Goal: Task Accomplishment & Management: Use online tool/utility

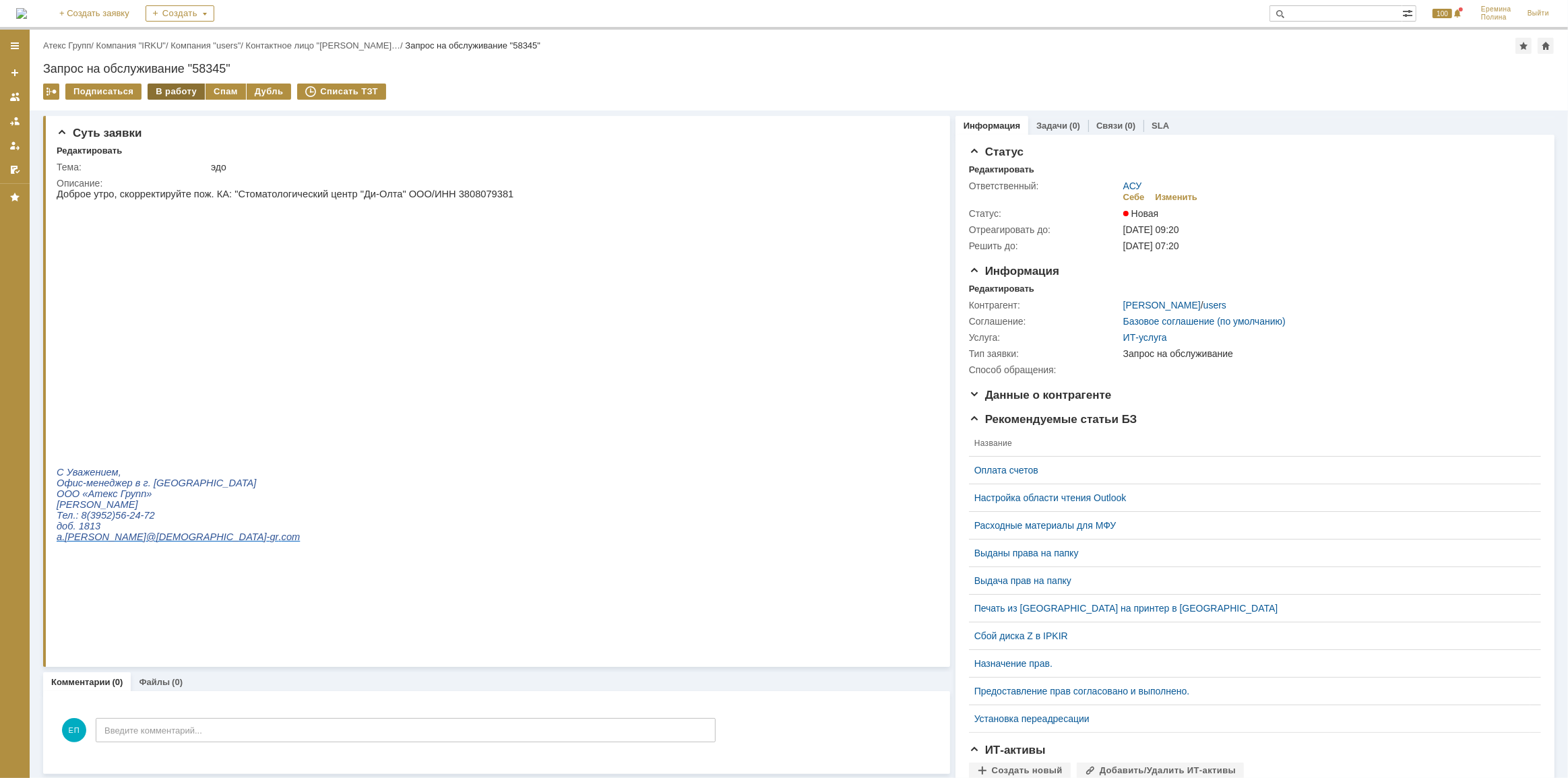
click at [173, 91] on div "В работу" at bounding box center [177, 91] width 57 height 16
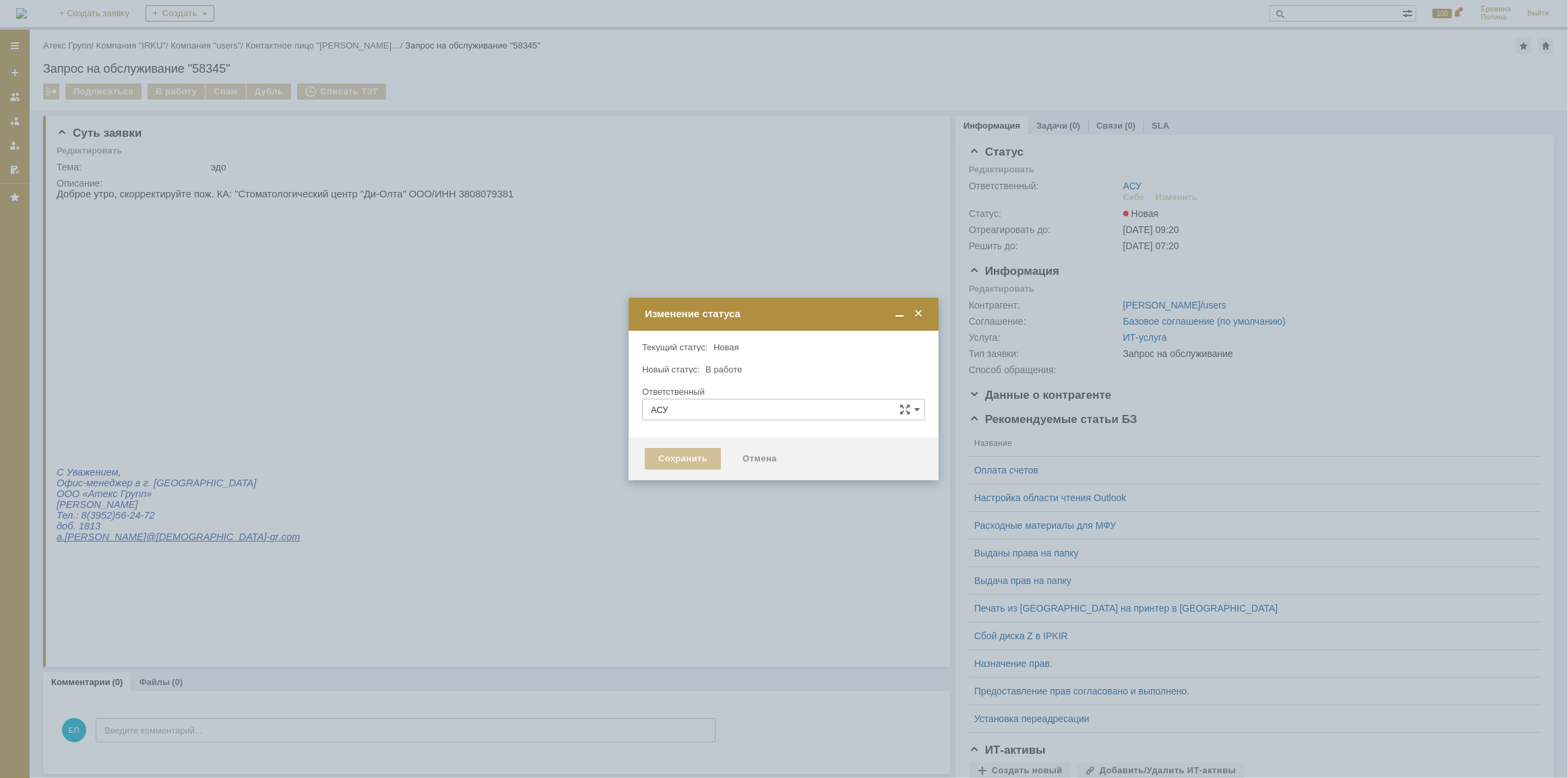
type input "[PERSON_NAME]"
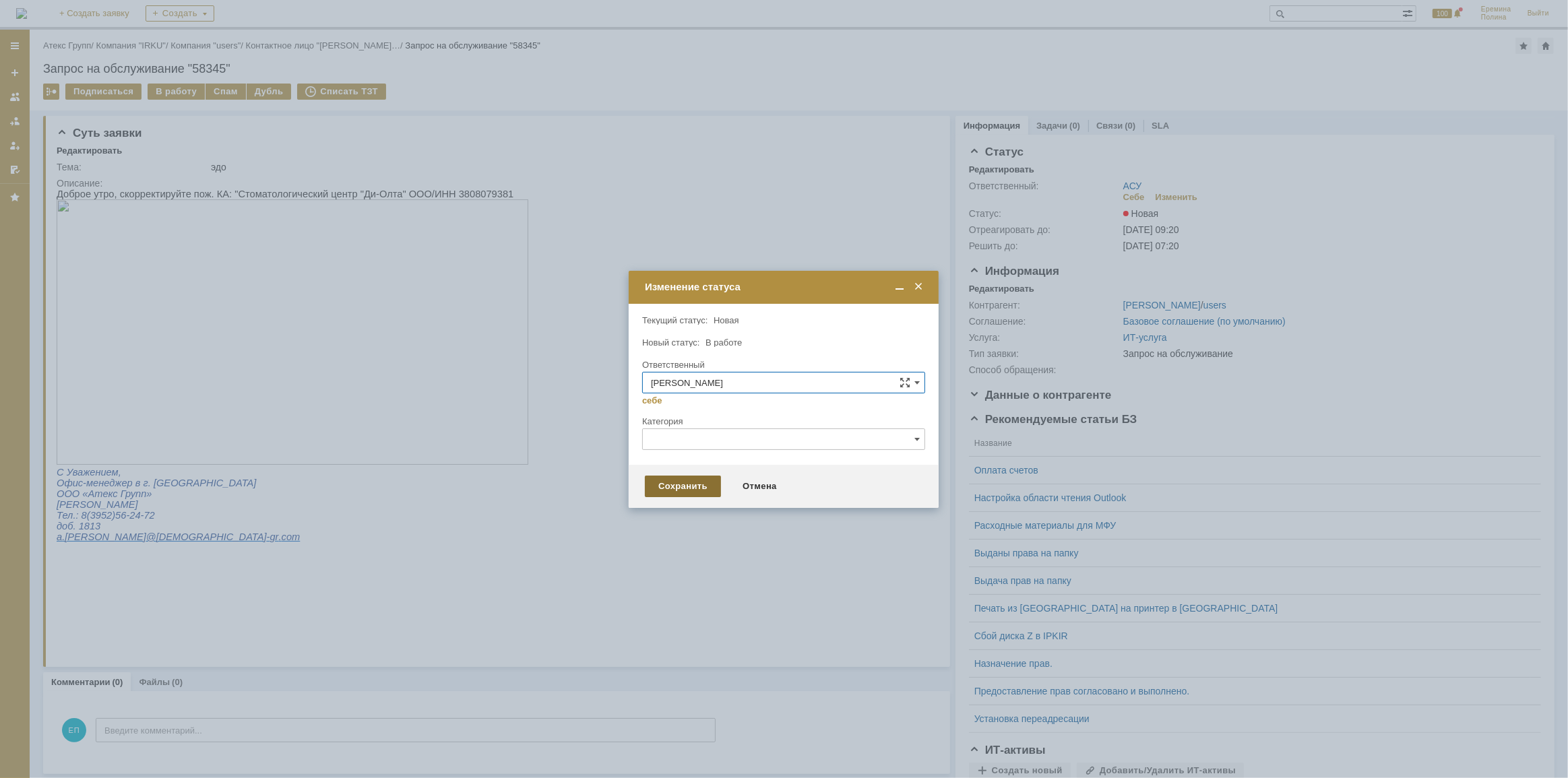
click at [656, 494] on div "Сохранить" at bounding box center [683, 487] width 76 height 22
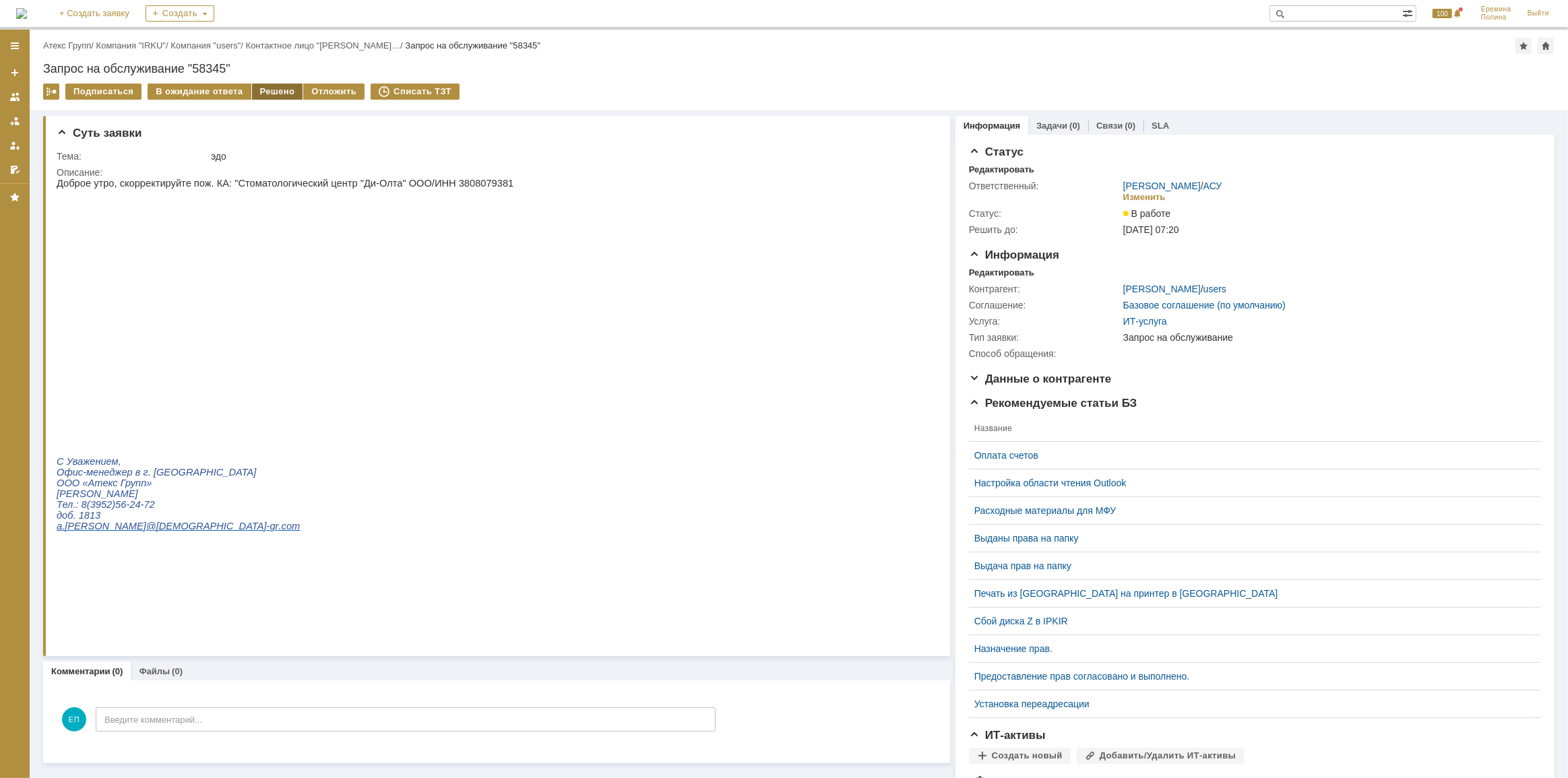
click at [275, 86] on div "Решено" at bounding box center [277, 91] width 52 height 16
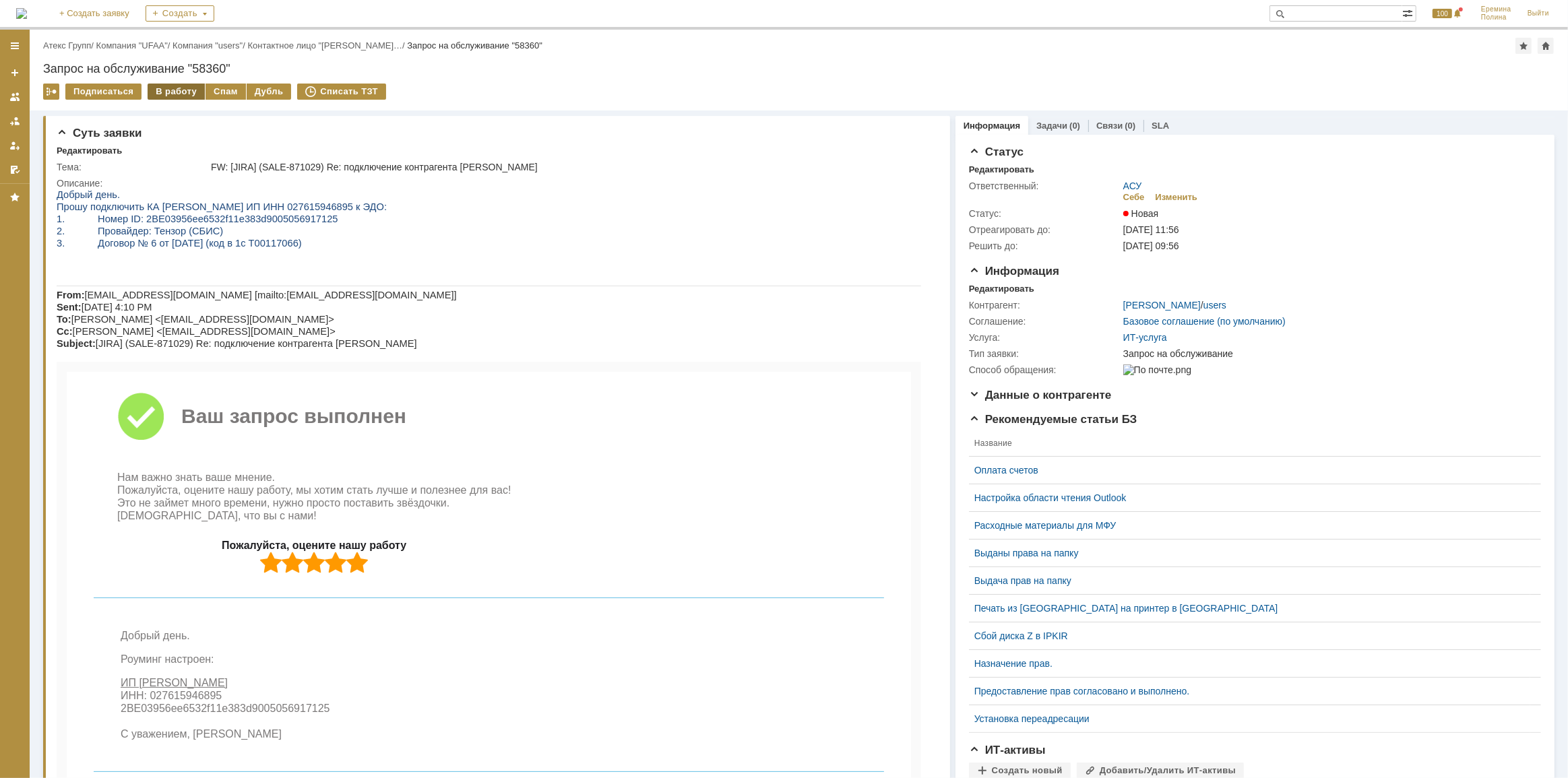
click at [161, 88] on div "В работу" at bounding box center [177, 91] width 57 height 16
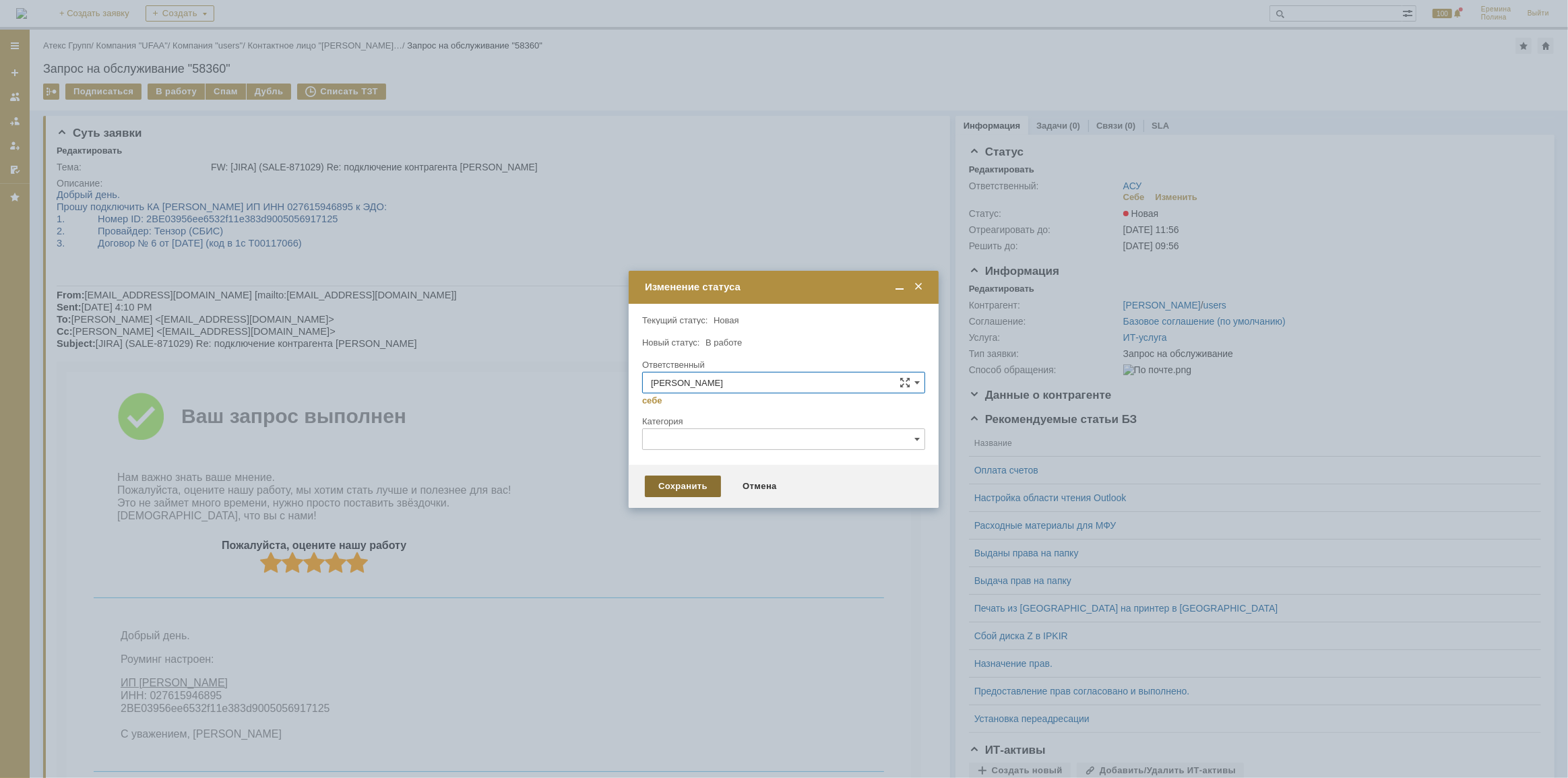
click at [691, 481] on div "Сохранить" at bounding box center [683, 487] width 76 height 22
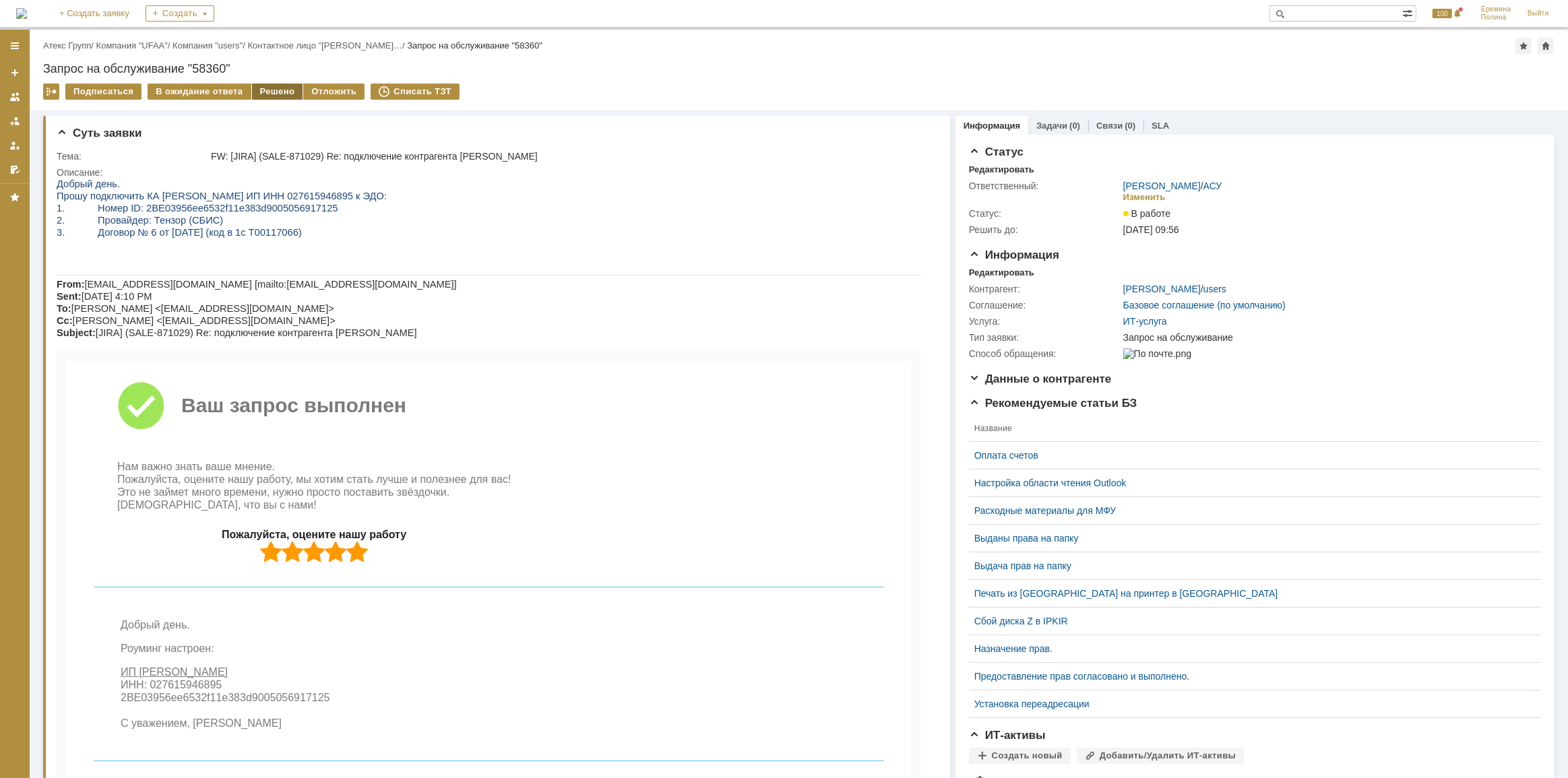
click at [266, 93] on div "Решено" at bounding box center [277, 91] width 52 height 16
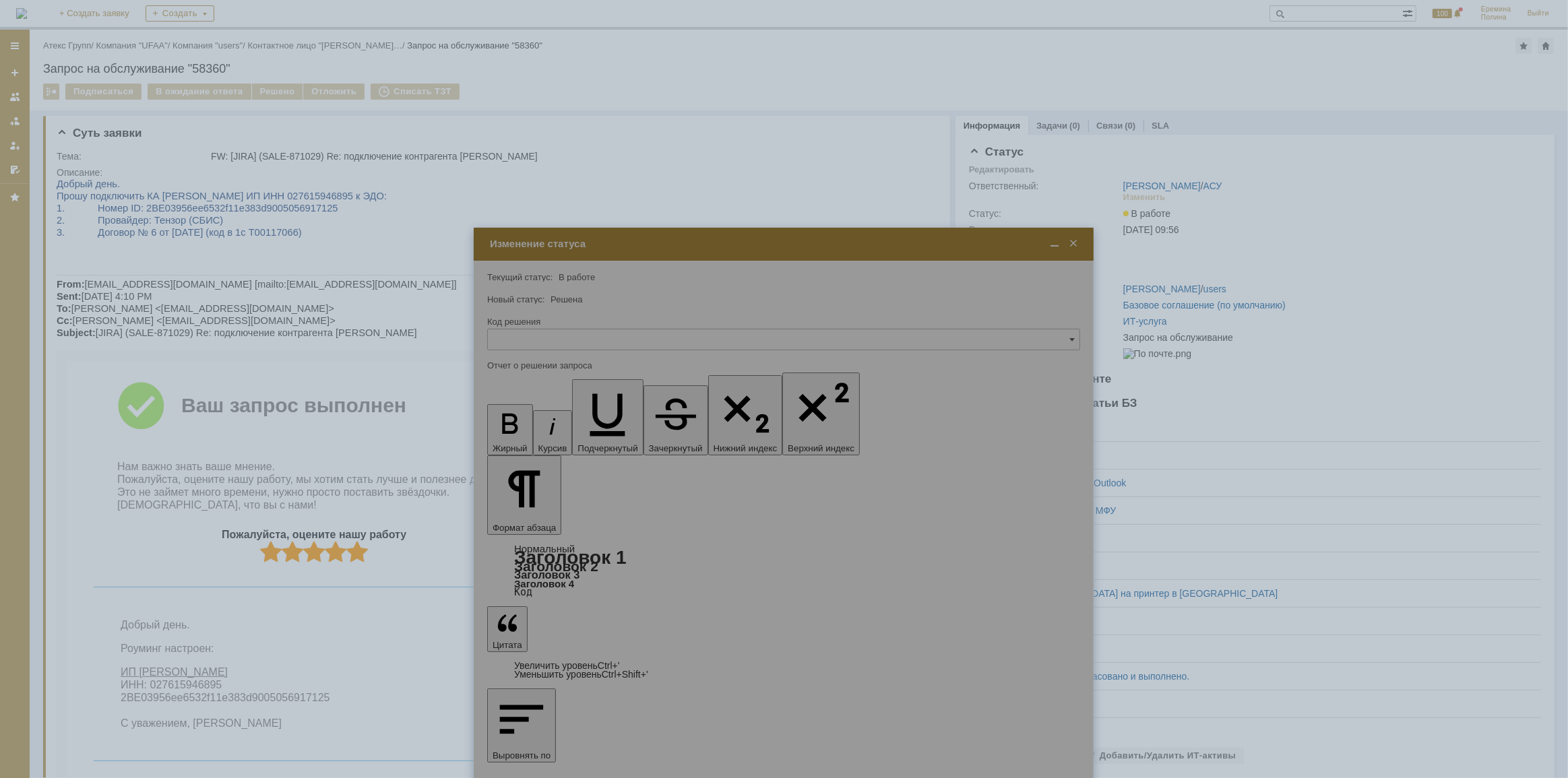
click at [1345, 192] on div at bounding box center [784, 389] width 1568 height 778
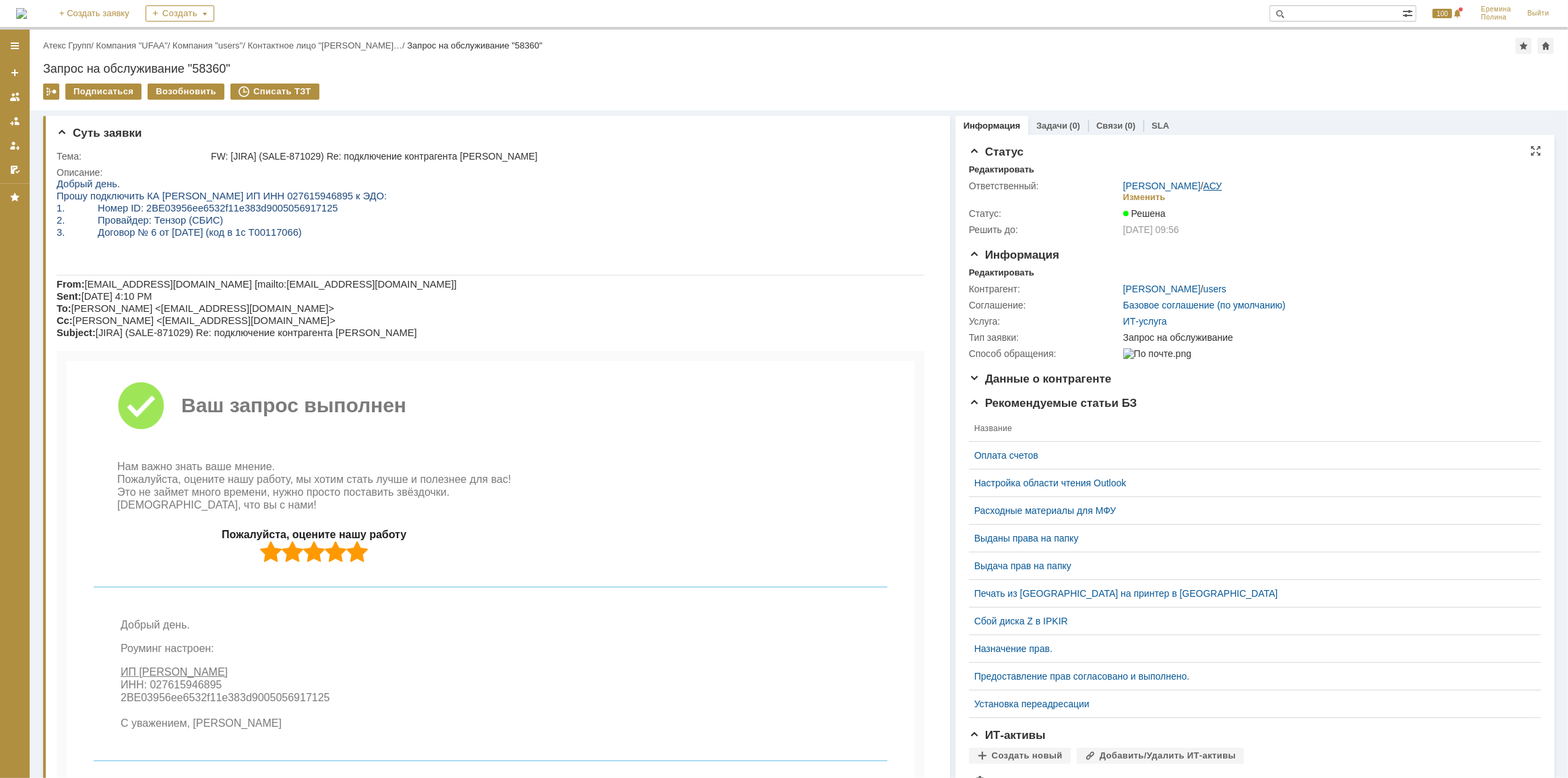
click at [1206, 186] on link "АСУ" at bounding box center [1212, 186] width 19 height 11
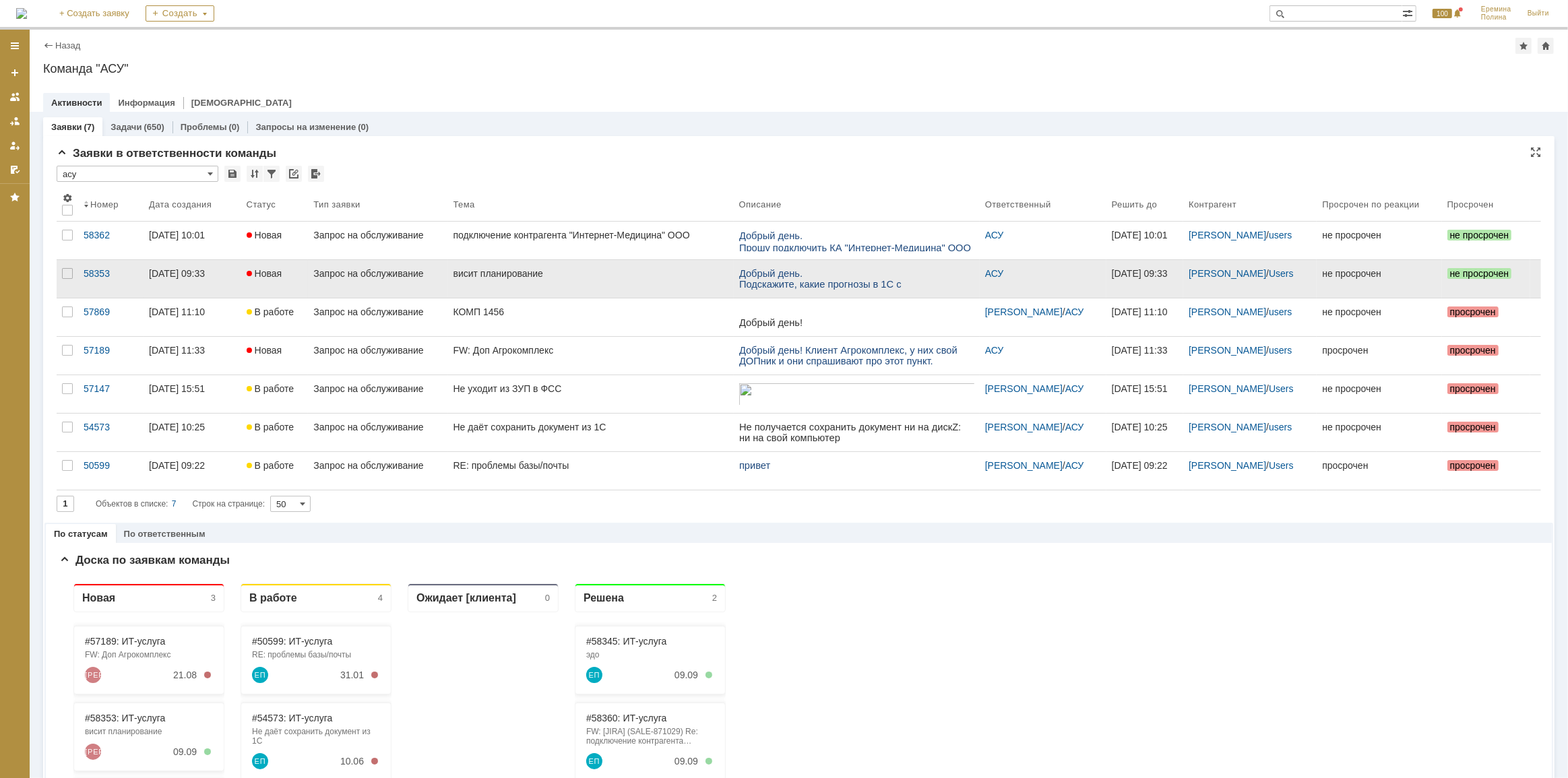
click at [512, 276] on div "висит планирование" at bounding box center [591, 273] width 275 height 11
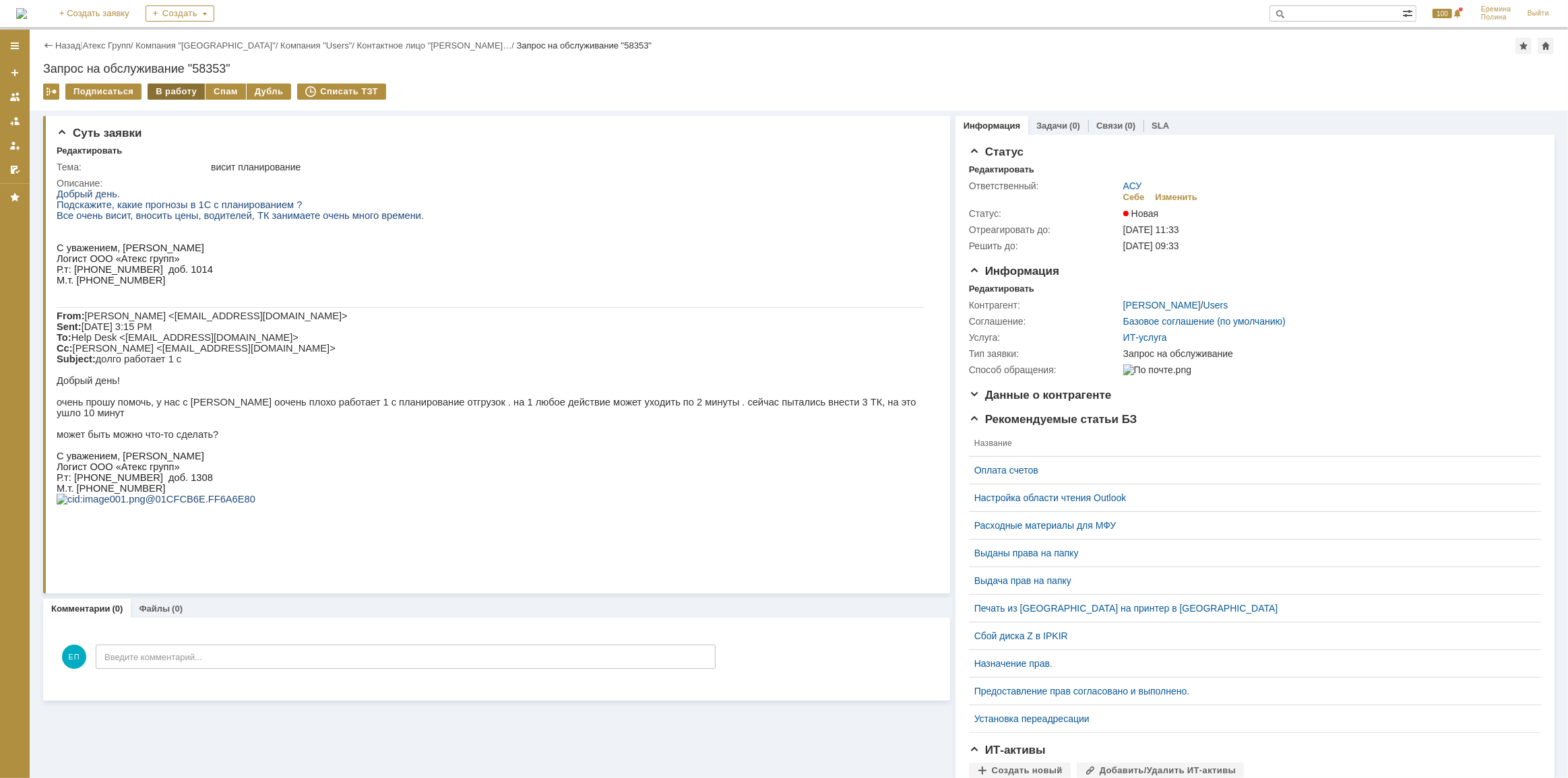
click at [168, 90] on div "В работу" at bounding box center [177, 91] width 57 height 16
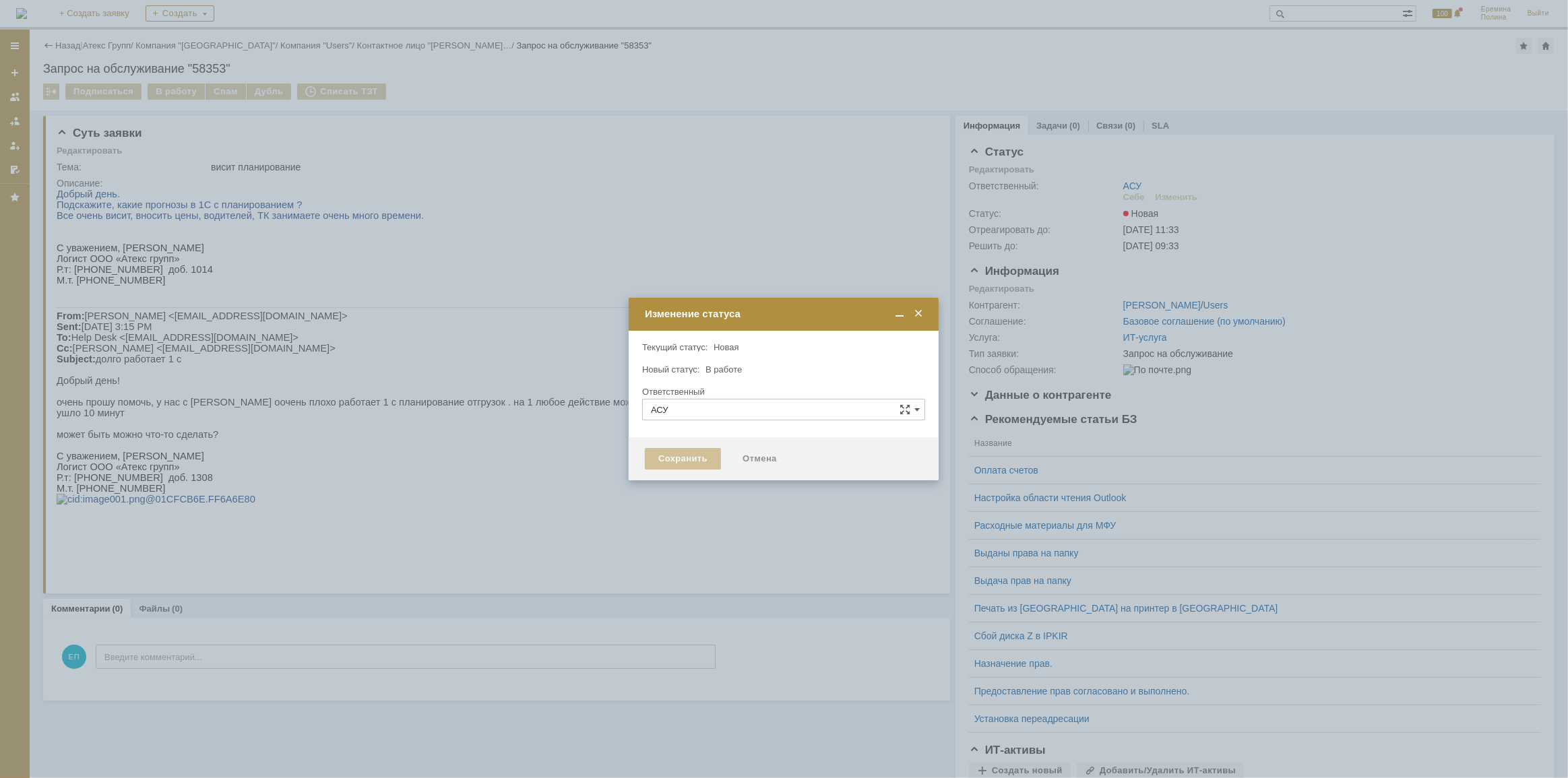
type input "[PERSON_NAME]"
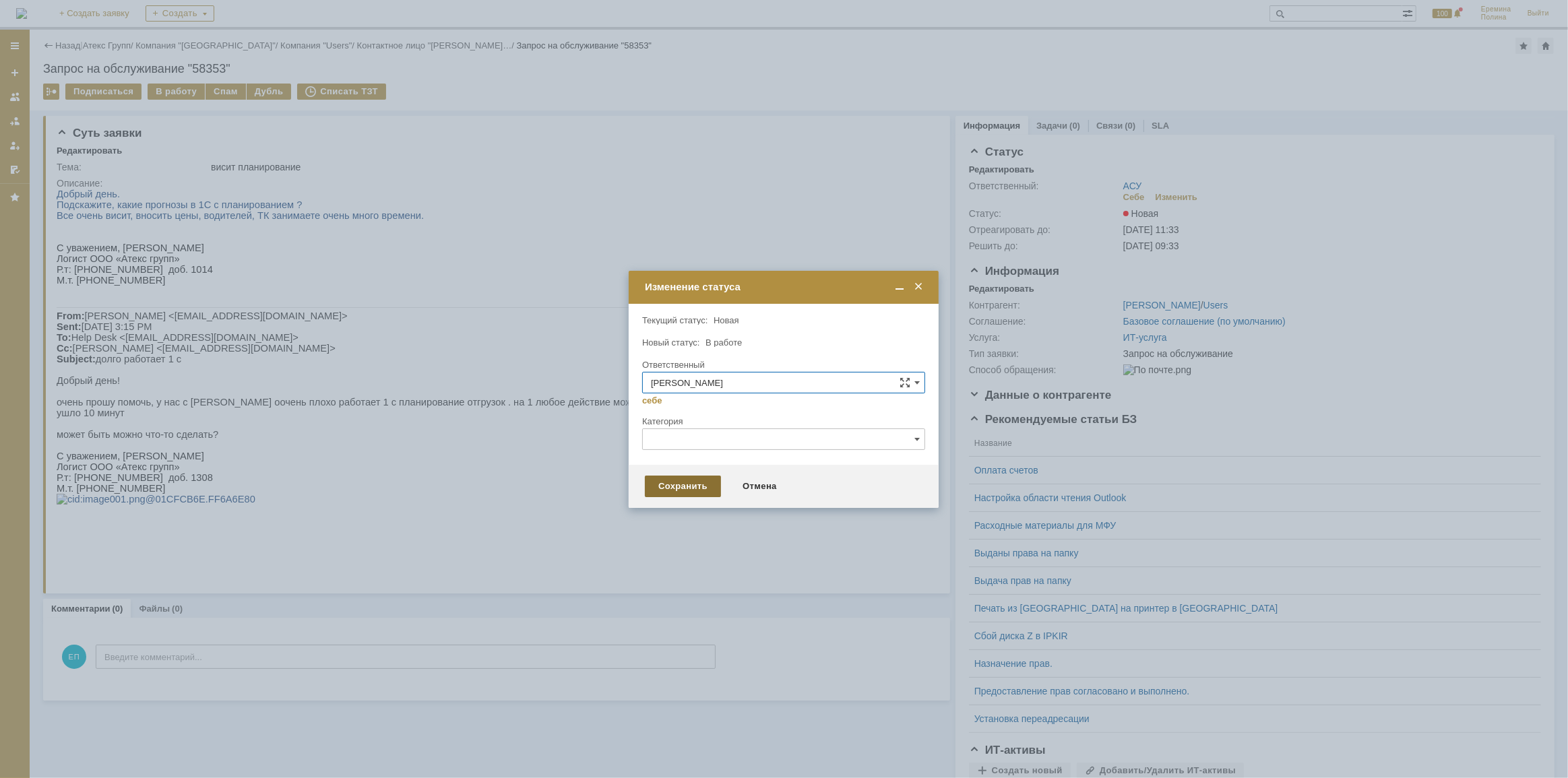
click at [662, 487] on div "Сохранить" at bounding box center [683, 487] width 76 height 22
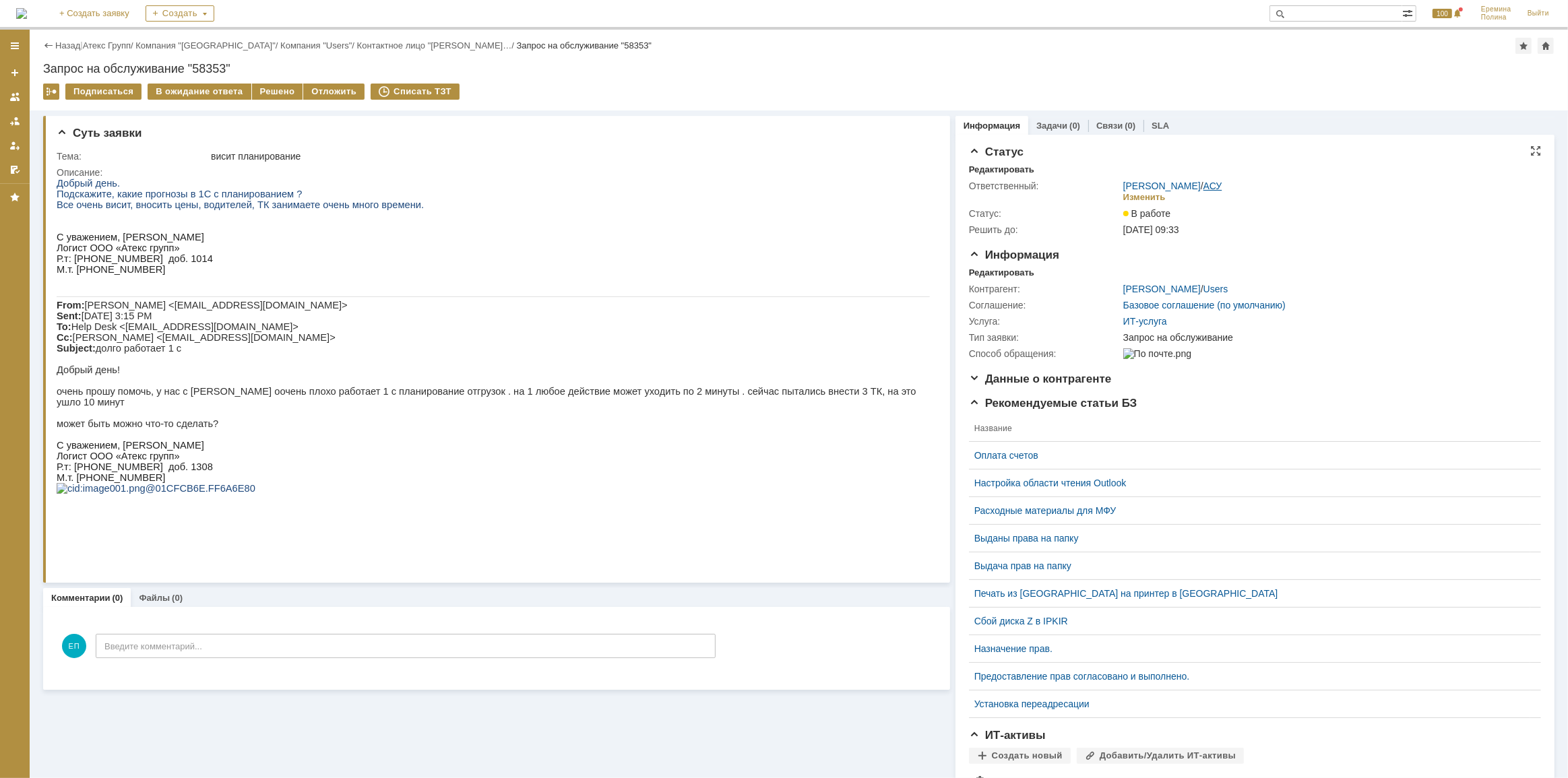
click at [1203, 185] on link "АСУ" at bounding box center [1212, 186] width 19 height 11
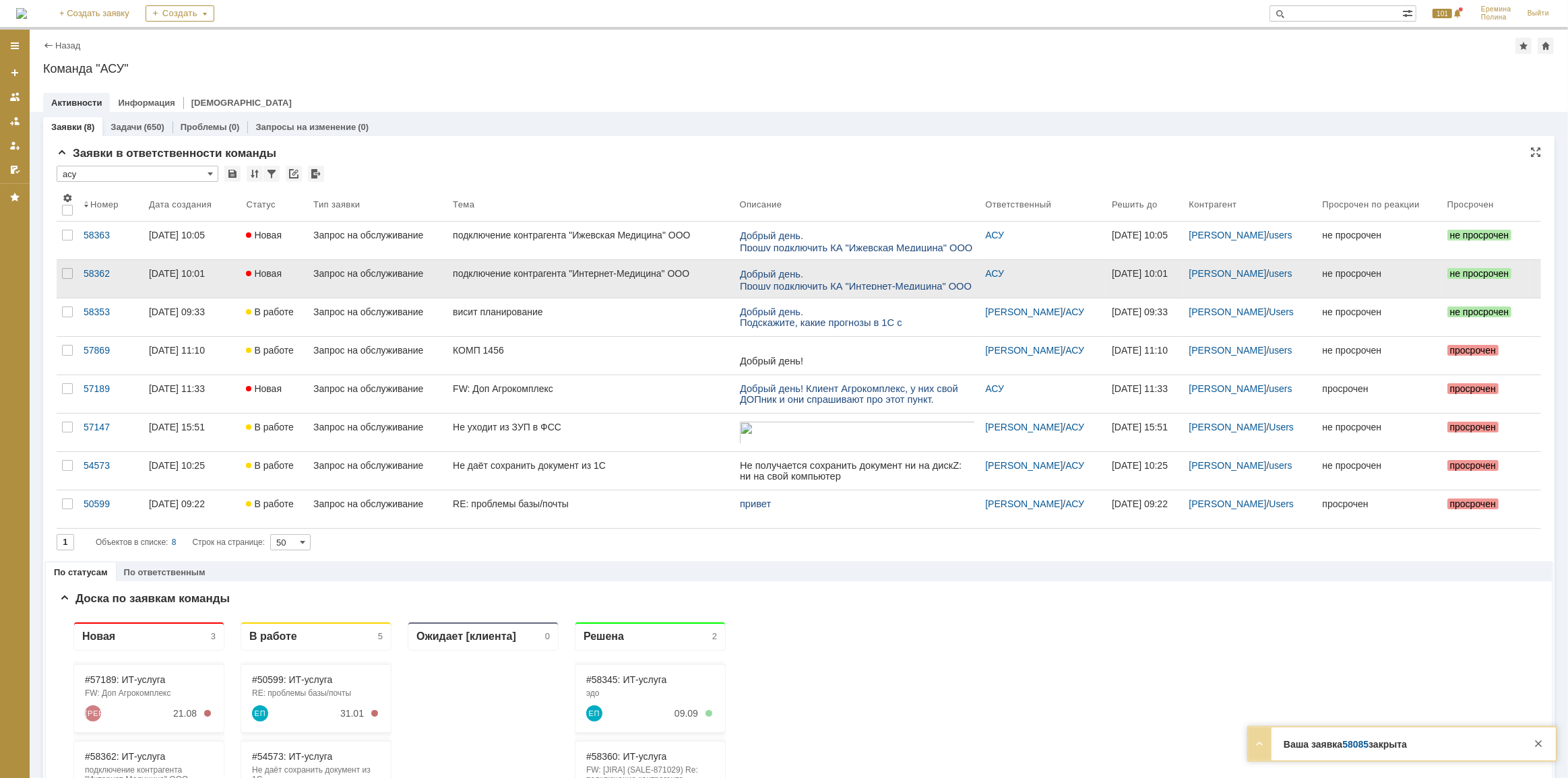
click at [576, 271] on div "подключение контрагента "Интернет-Медицина" ООО" at bounding box center [591, 273] width 275 height 11
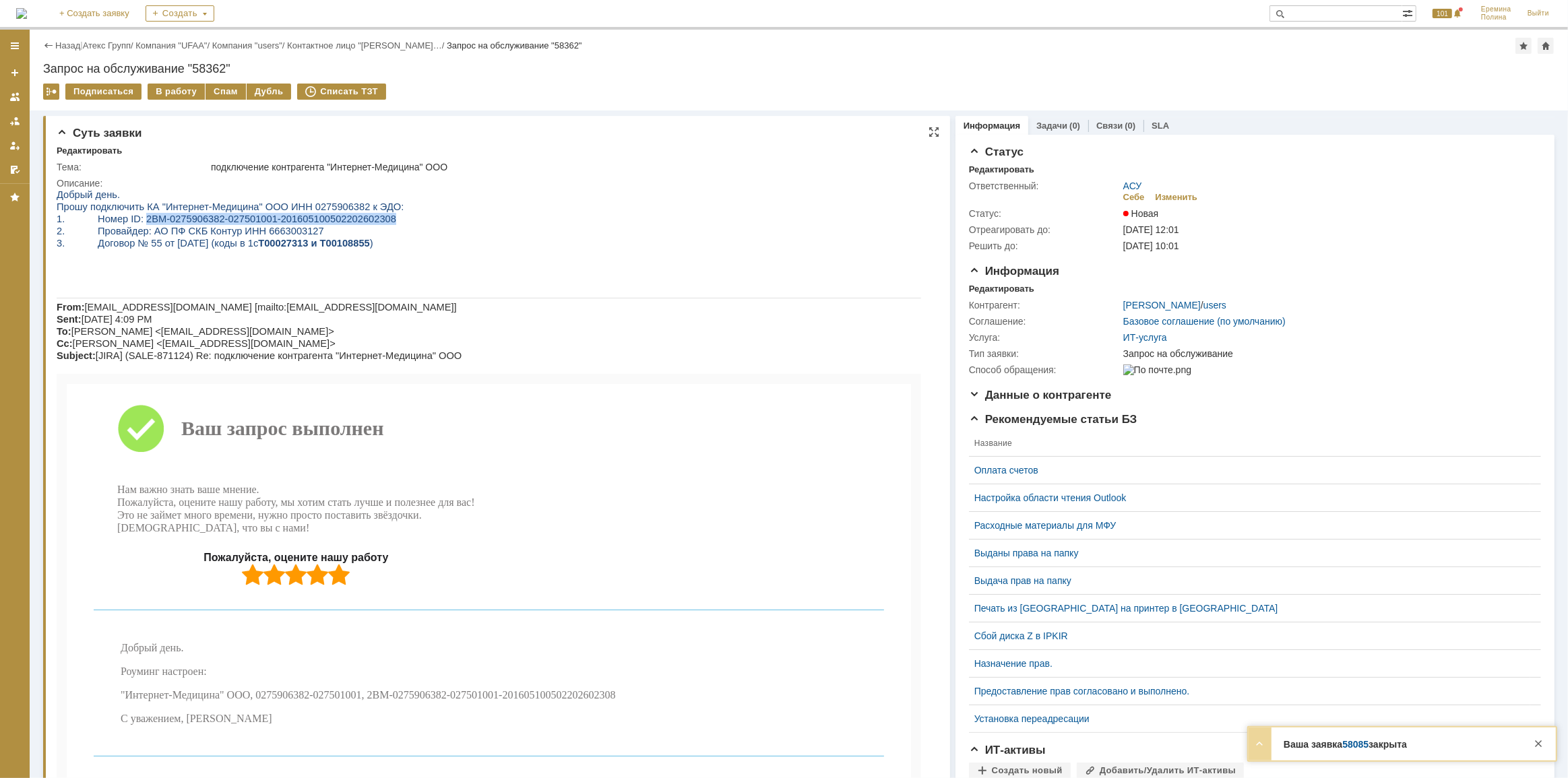
drag, startPoint x: 366, startPoint y: 223, endPoint x: 133, endPoint y: 221, distance: 233.0
click at [133, 221] on p "1. Номер ID: 2BM-0275906382-027501001-201605100502202602308" at bounding box center [487, 218] width 864 height 12
copy span "2BM-0275906382-027501001-201605100502202602308"
click at [308, 207] on span "Прошу подключить КА "Интернет-Медицина" ООО ИНН 0275906382 к ЭДО:" at bounding box center [229, 206] width 347 height 11
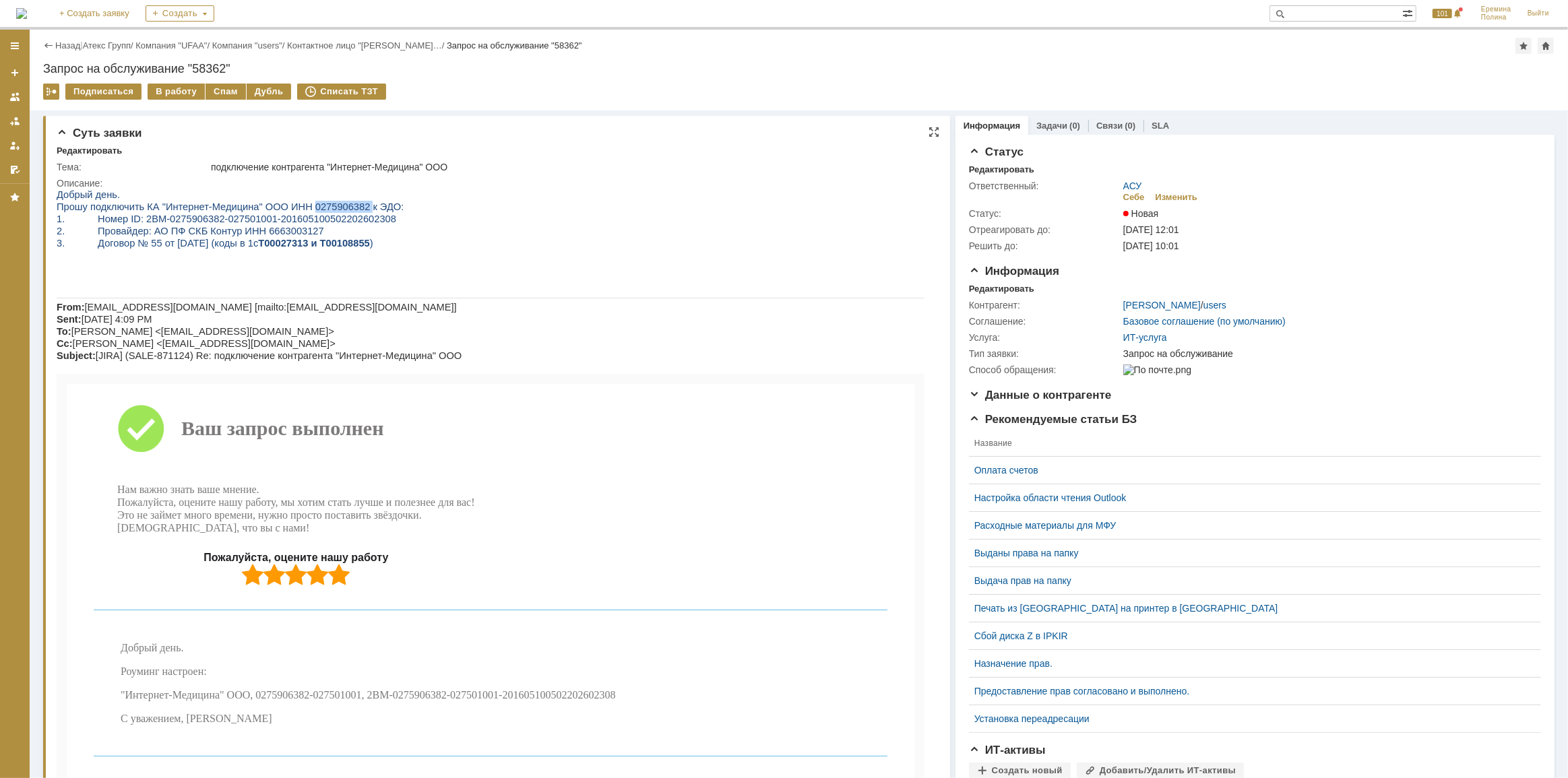
copy span "0275906382"
click at [1130, 188] on link "АСУ" at bounding box center [1133, 186] width 19 height 11
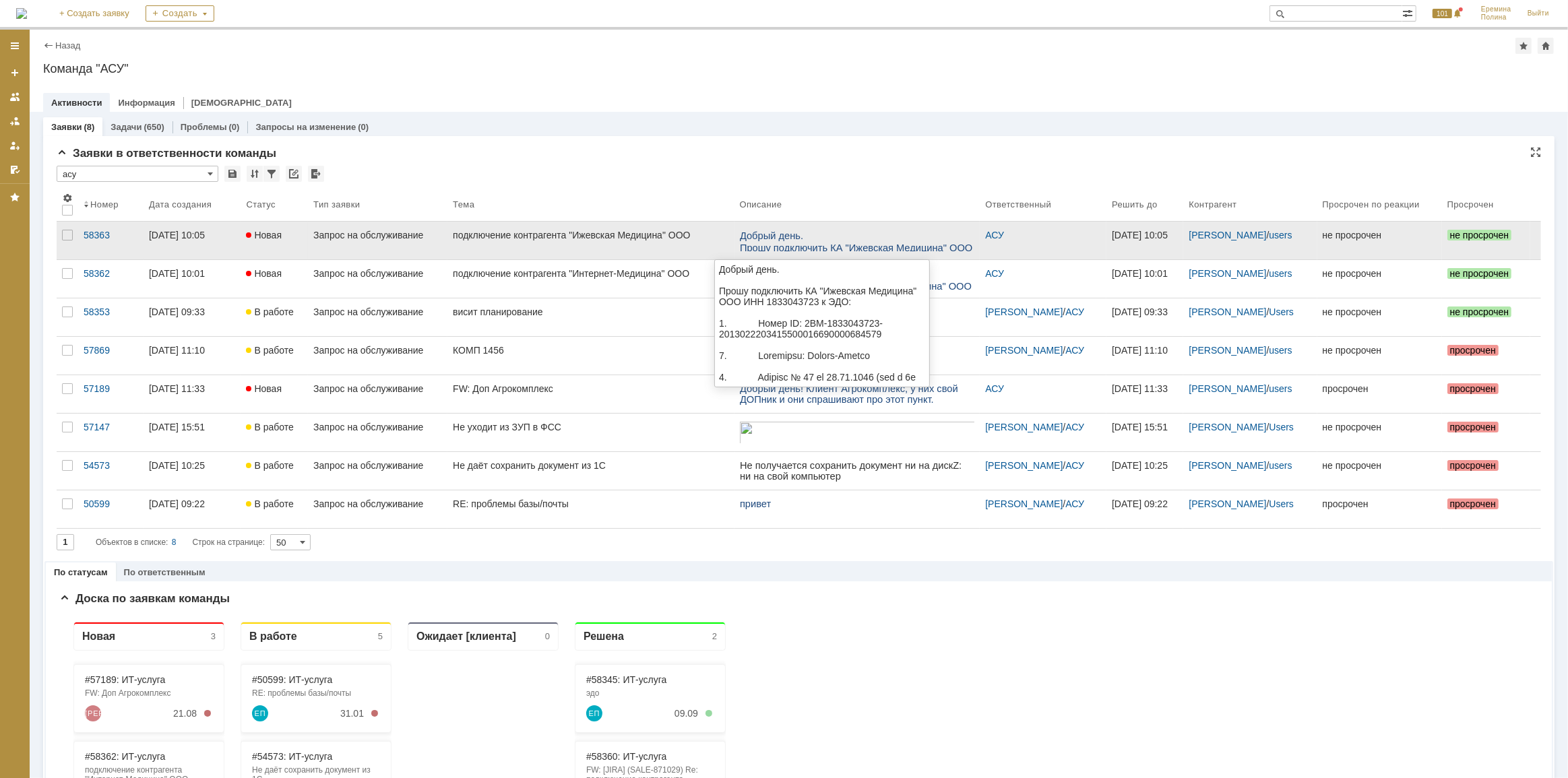
click at [771, 239] on span "Добрый день." at bounding box center [770, 235] width 63 height 11
click at [532, 235] on div "подключение контрагента "Ижевская Mедицина" ООО" at bounding box center [591, 235] width 275 height 11
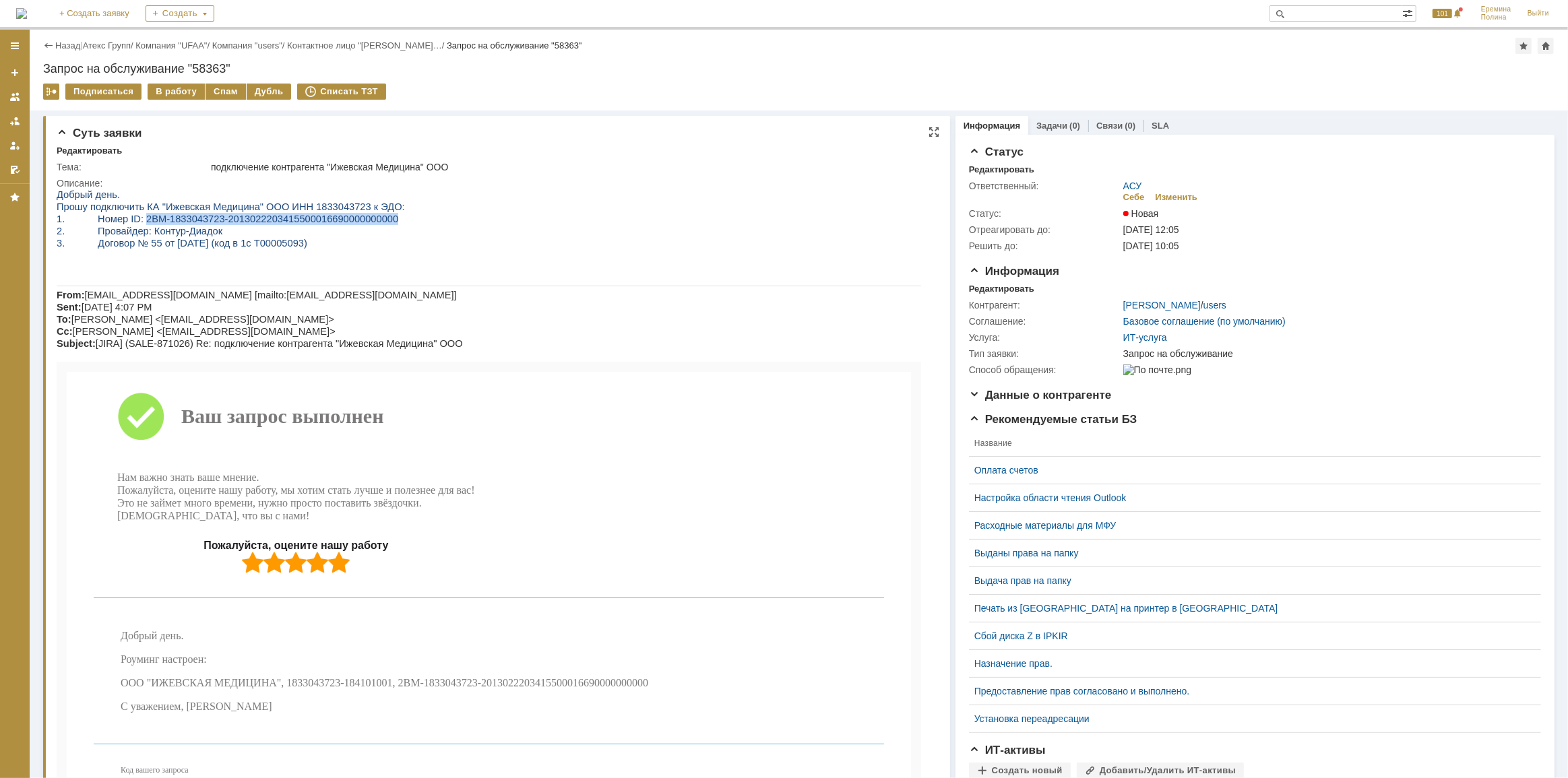
drag, startPoint x: 351, startPoint y: 221, endPoint x: 134, endPoint y: 214, distance: 217.1
click at [134, 214] on p "1. Номер ID: 2BM-1833043723-2013022203415500016690000000000" at bounding box center [487, 218] width 864 height 12
copy span "2BM-1833043723-2013022203415500016690000000000"
click at [322, 209] on span "Прошу подключить КА "Ижевская Mедицина" ООО ИНН 1833043723 к ЭДО:" at bounding box center [230, 206] width 348 height 11
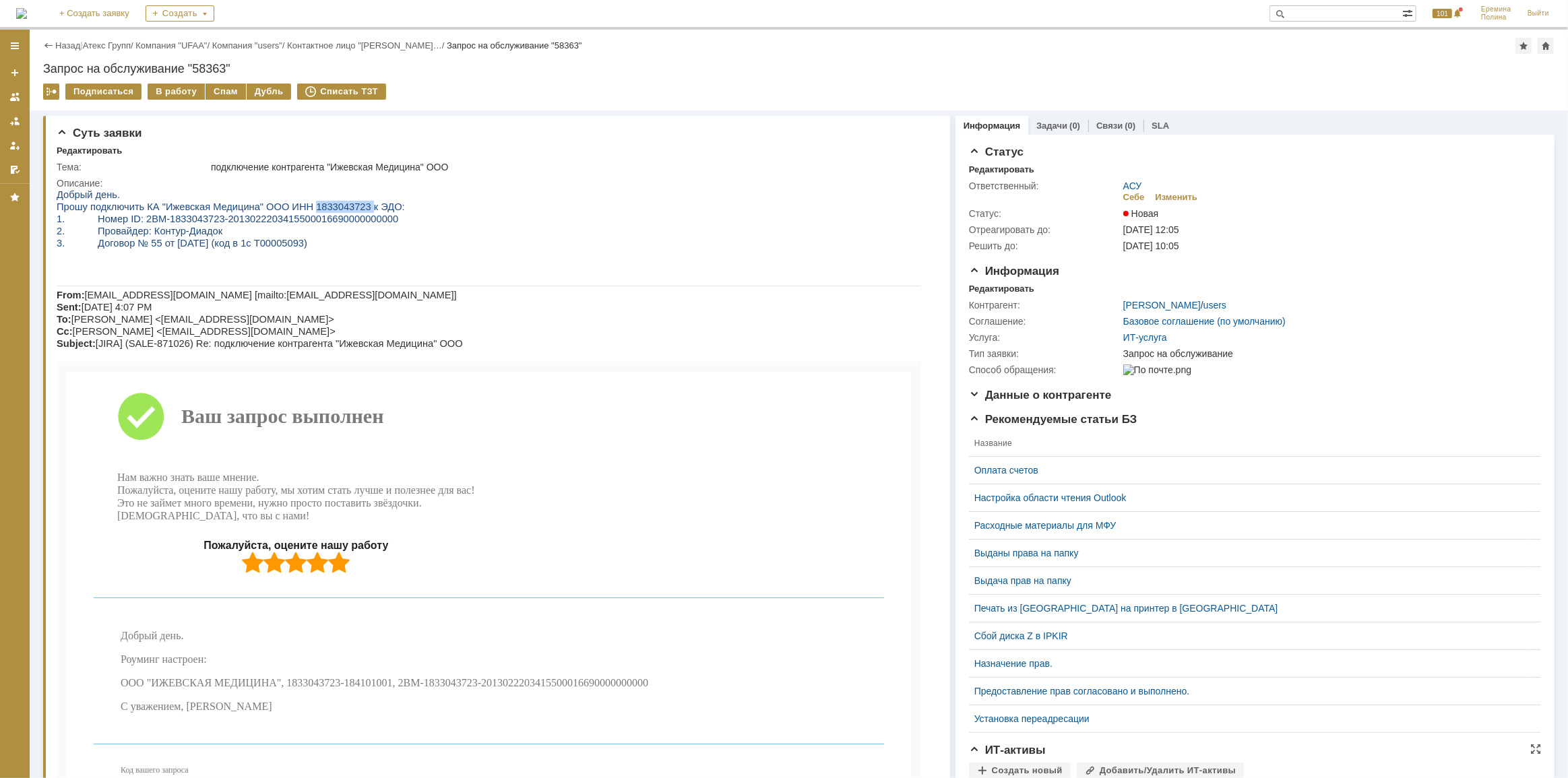
copy span "1833043723"
click at [325, 688] on span "ООО "ИЖЕВСКАЯ МЕДИЦИНА", 1833043723-184101001, 2BM-1833043723-20130222034155000…" at bounding box center [384, 683] width 527 height 12
click at [175, 95] on div "В работу" at bounding box center [177, 91] width 57 height 16
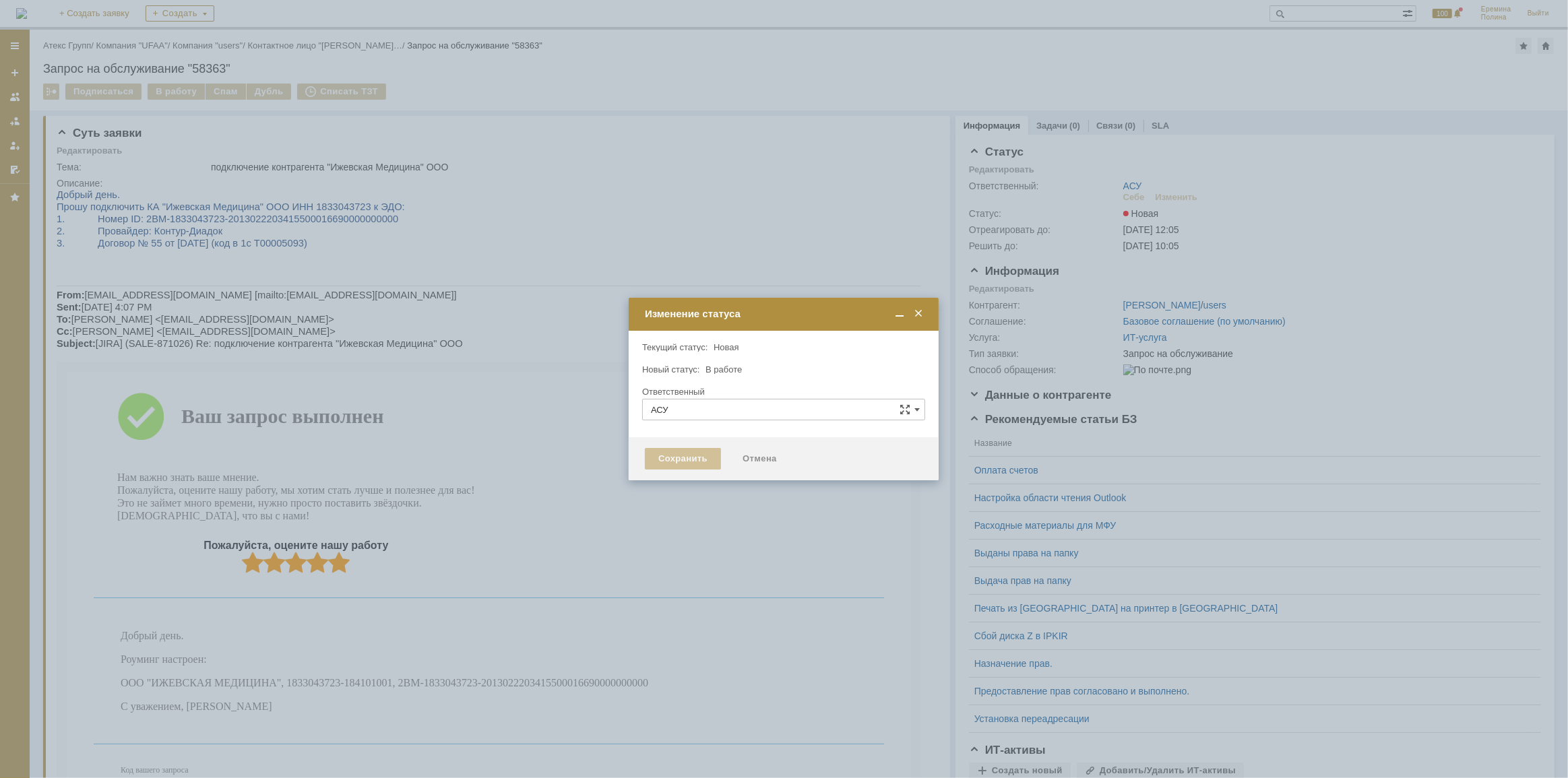
type input "[PERSON_NAME]"
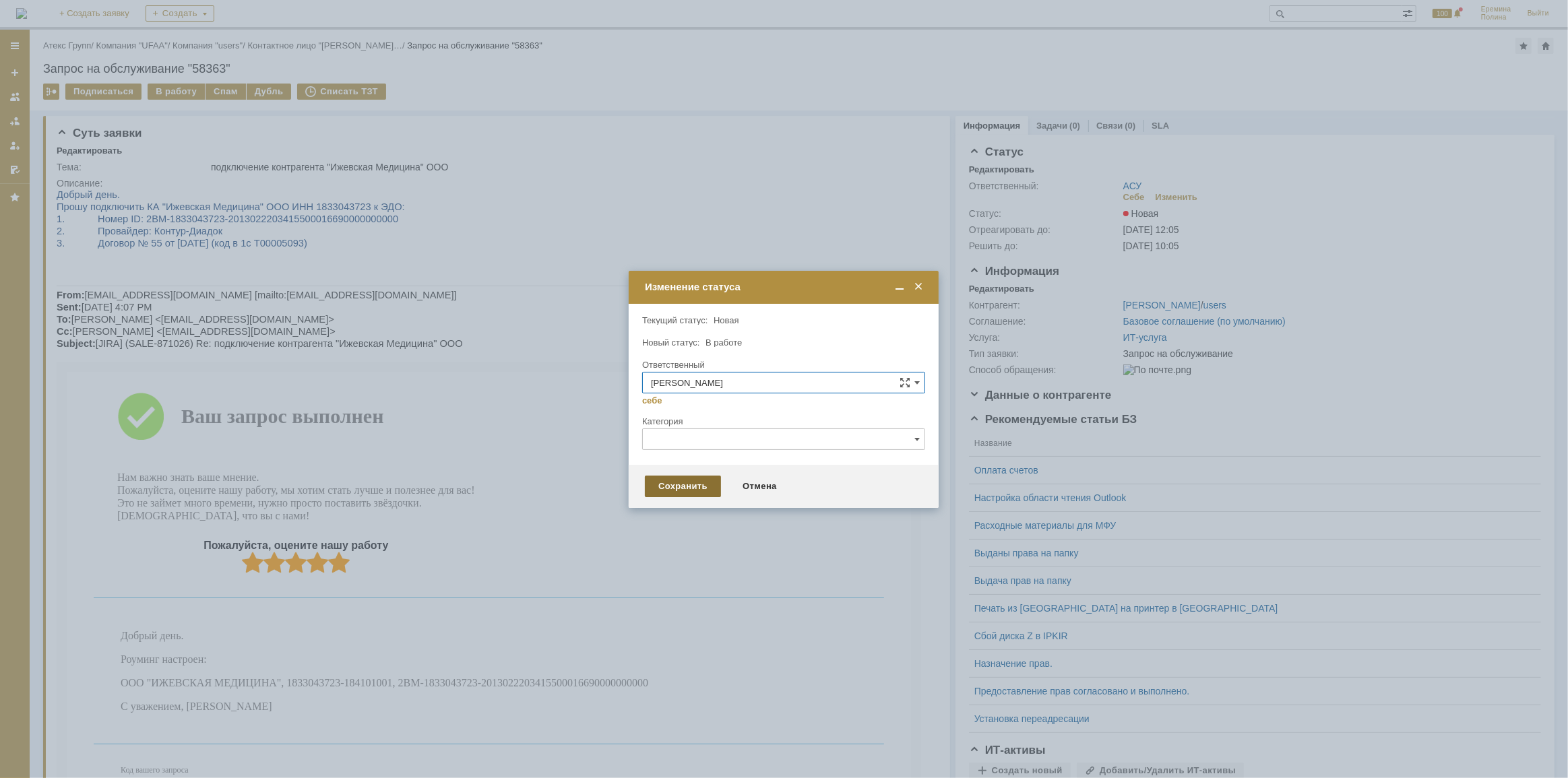
click at [681, 484] on div "Сохранить" at bounding box center [683, 487] width 76 height 22
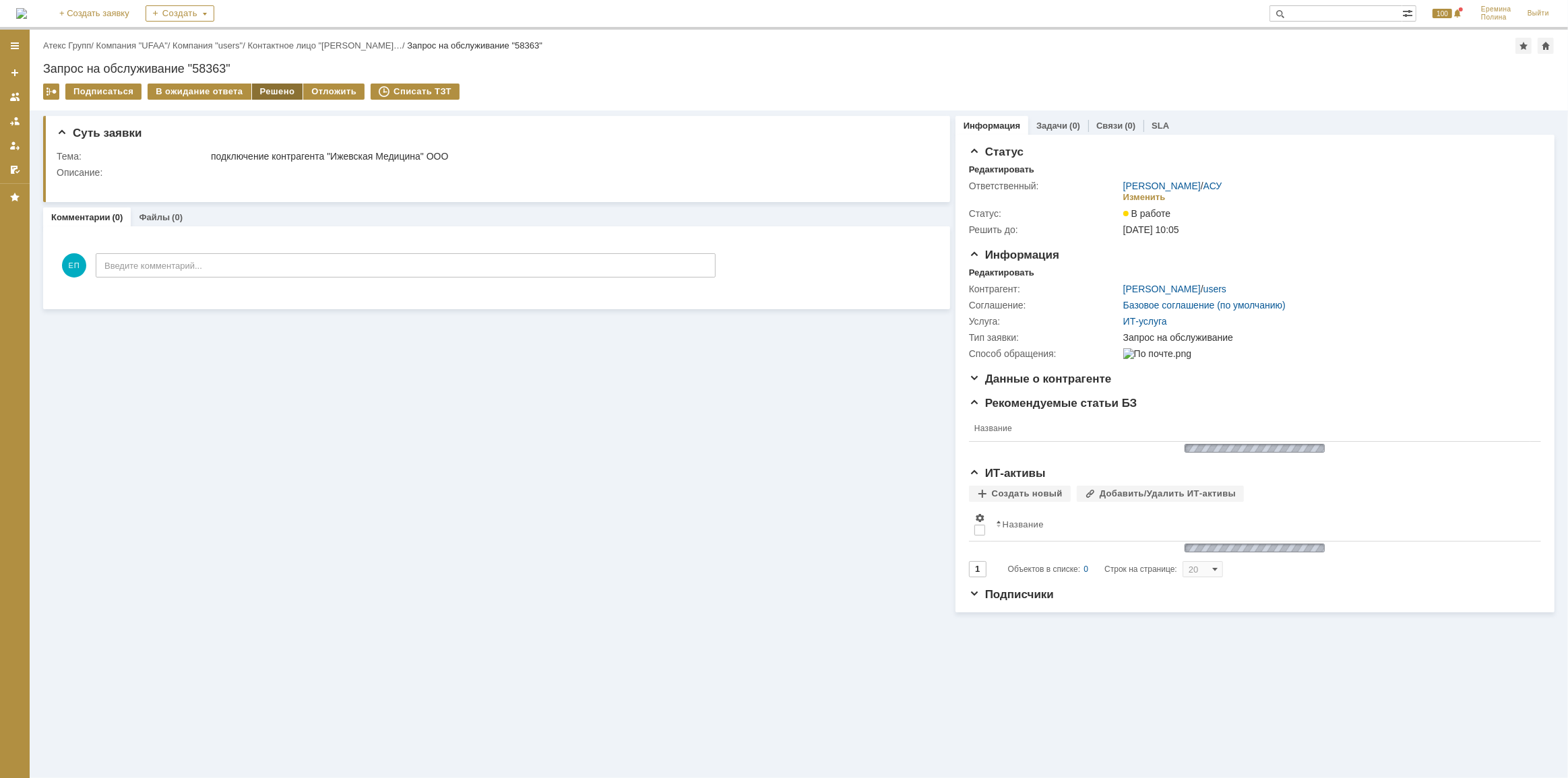
click at [271, 88] on div "Решено" at bounding box center [277, 91] width 52 height 16
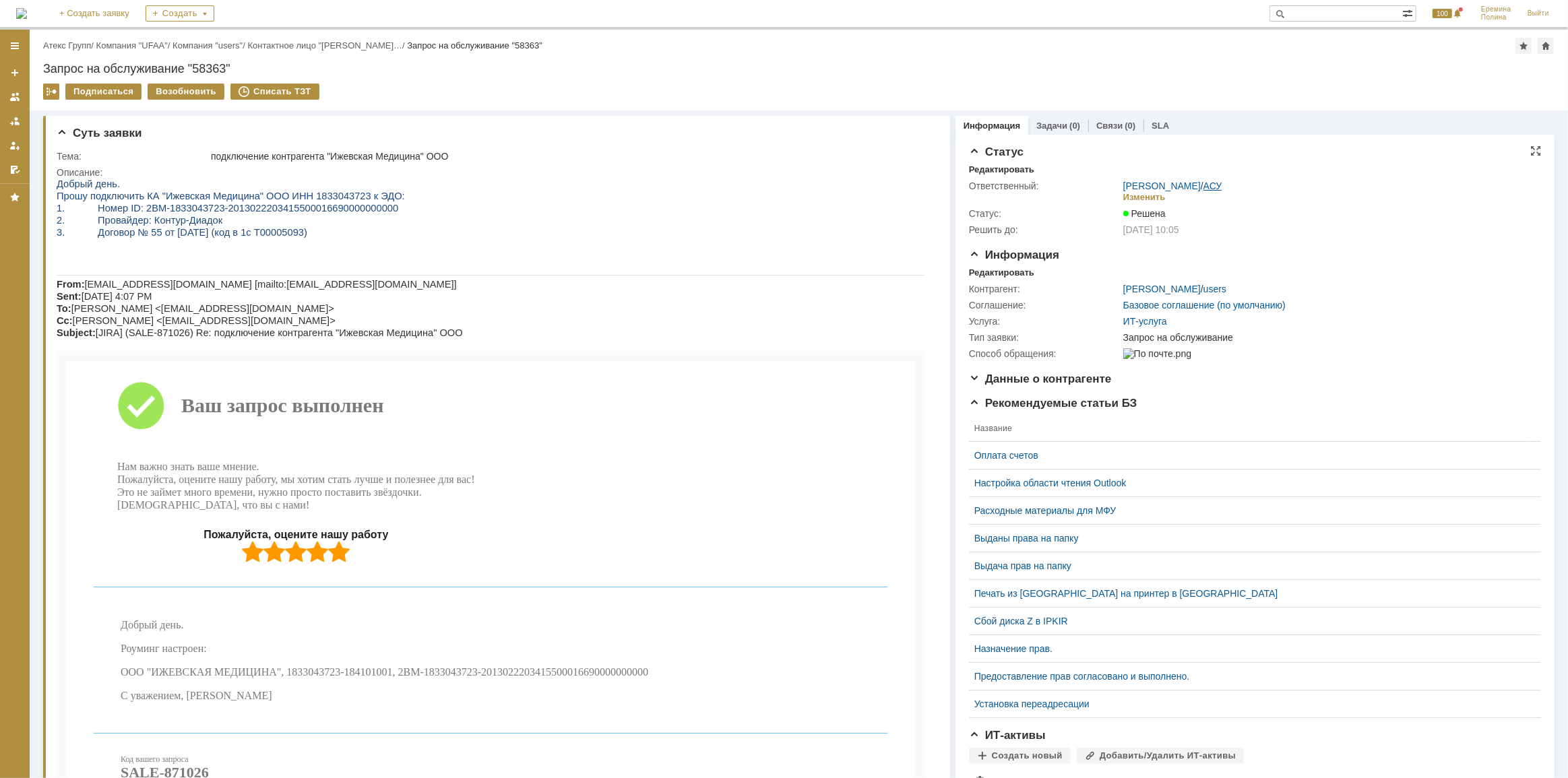
click at [1210, 183] on link "АСУ" at bounding box center [1212, 186] width 19 height 11
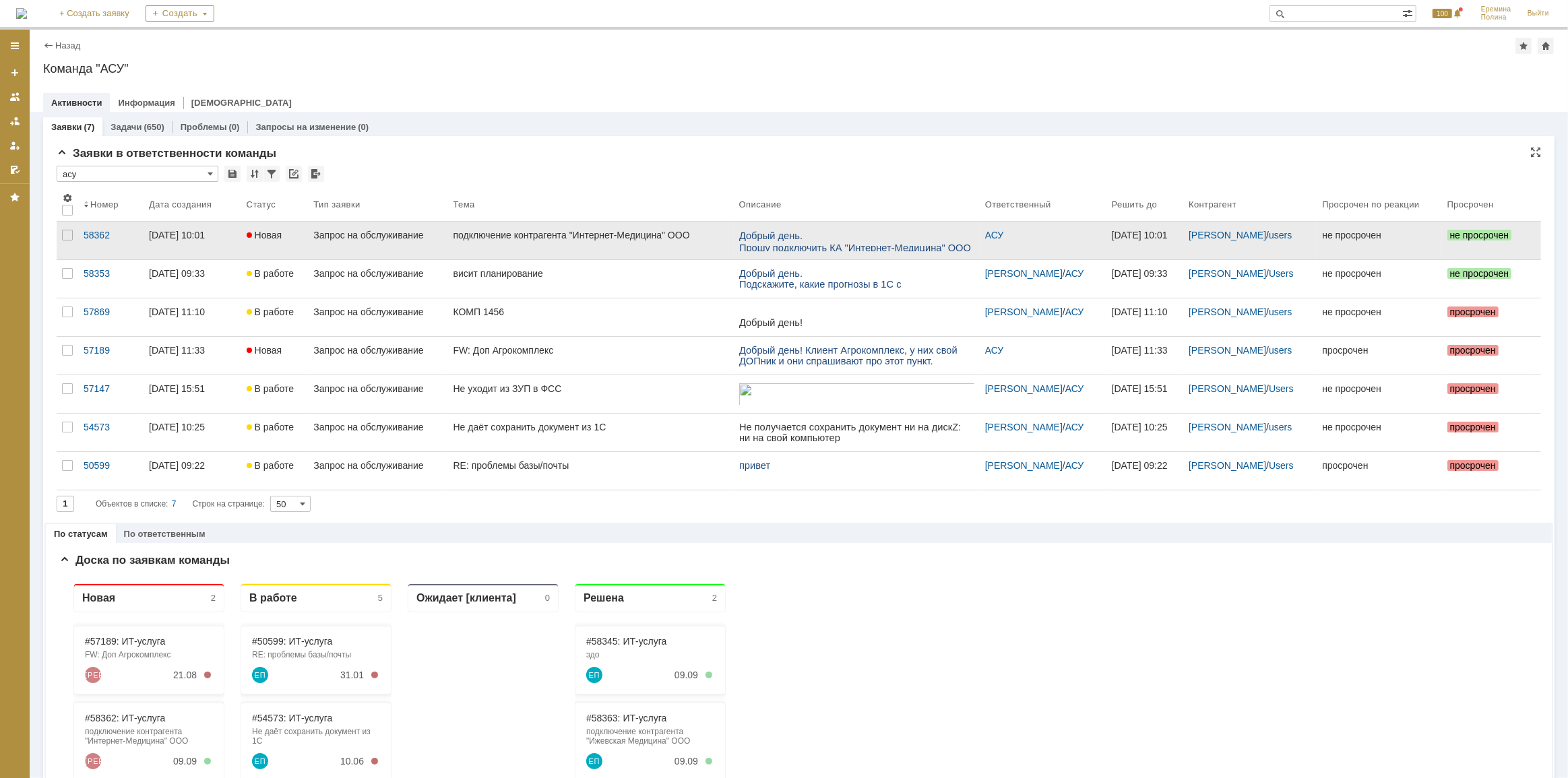
click at [536, 231] on div "подключение контрагента "Интернет-Медицина" ООО" at bounding box center [591, 235] width 275 height 11
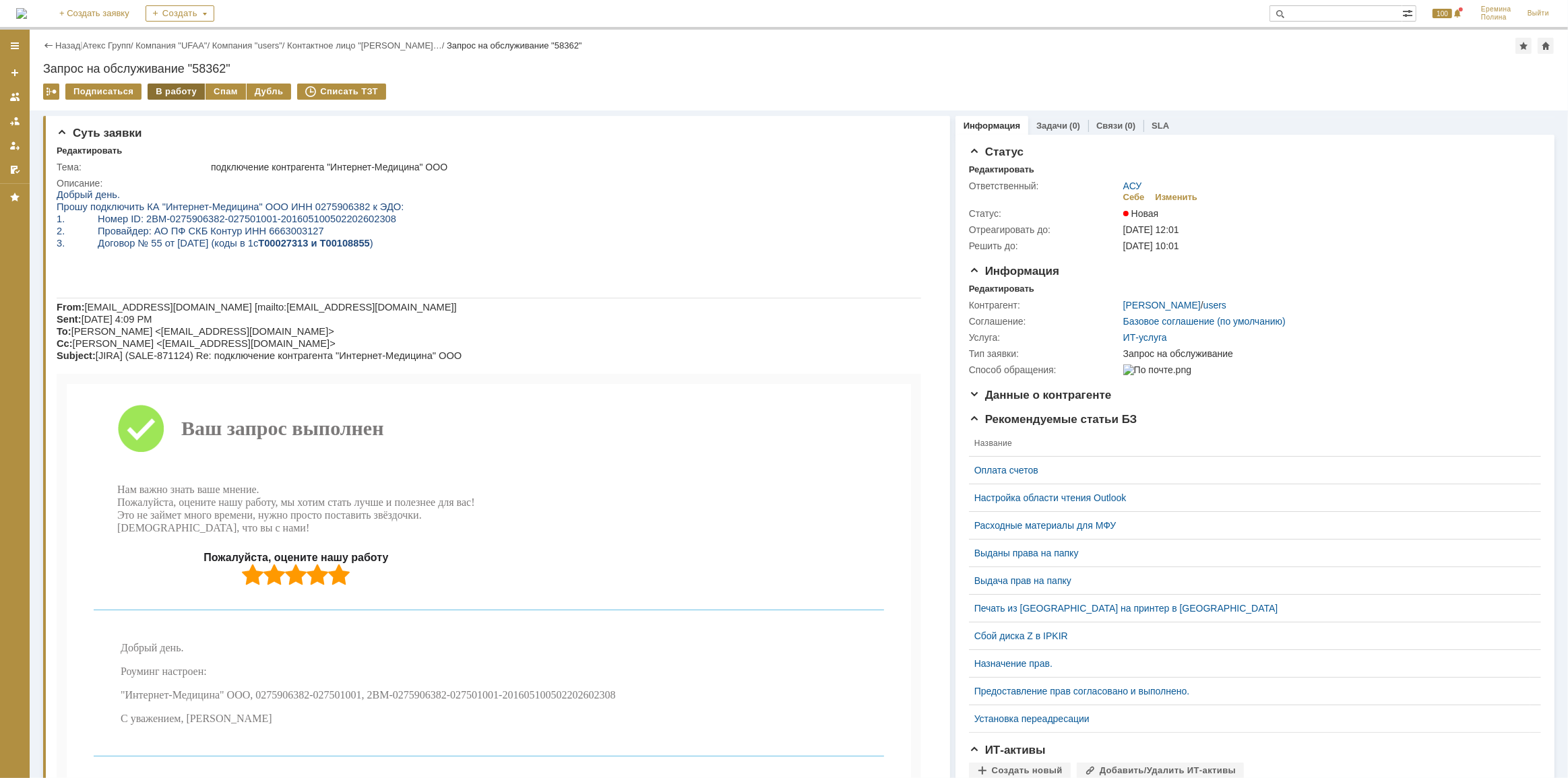
click at [156, 85] on div "В работу" at bounding box center [177, 91] width 57 height 16
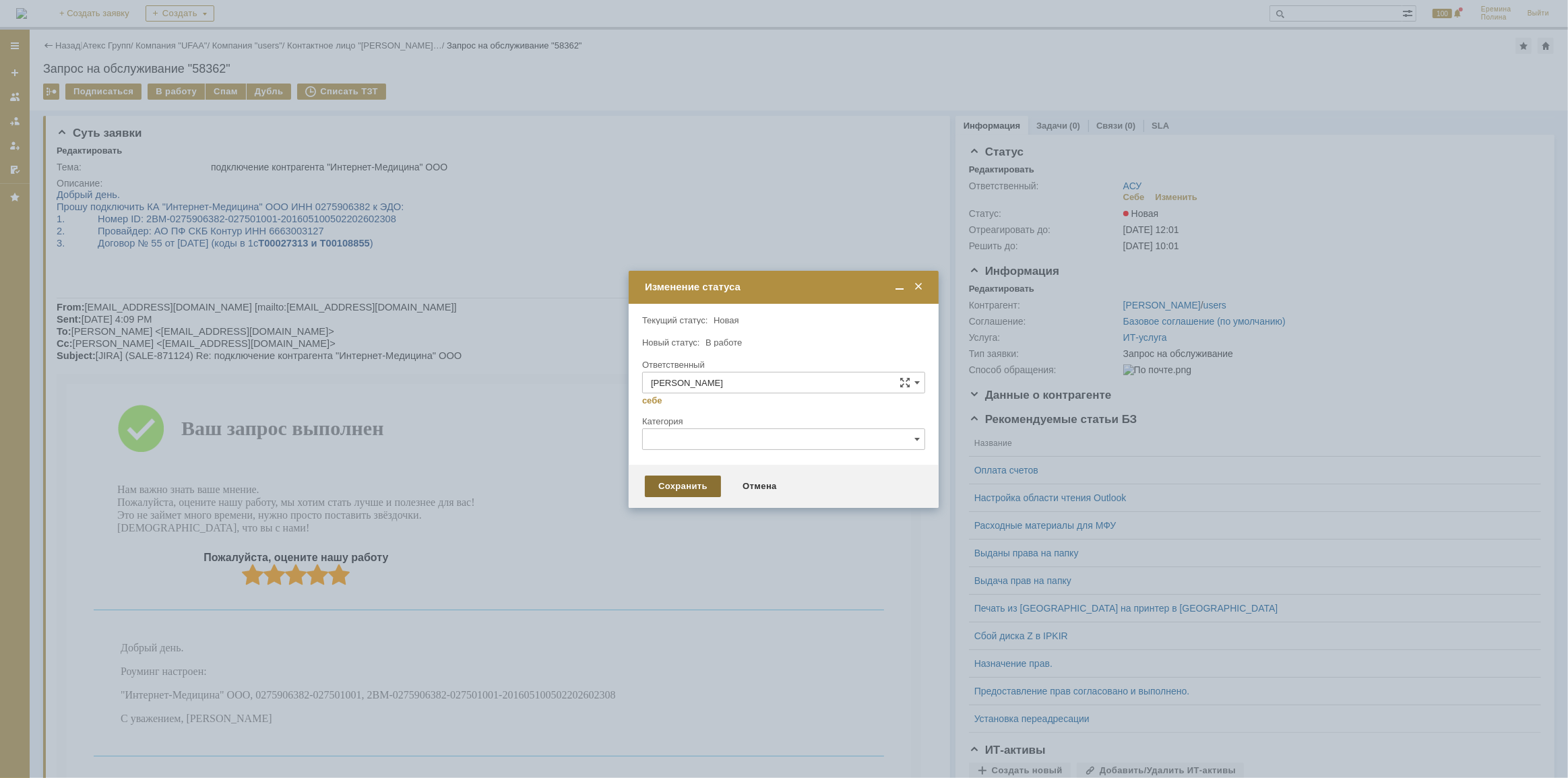
click at [660, 482] on div "Сохранить" at bounding box center [683, 487] width 76 height 22
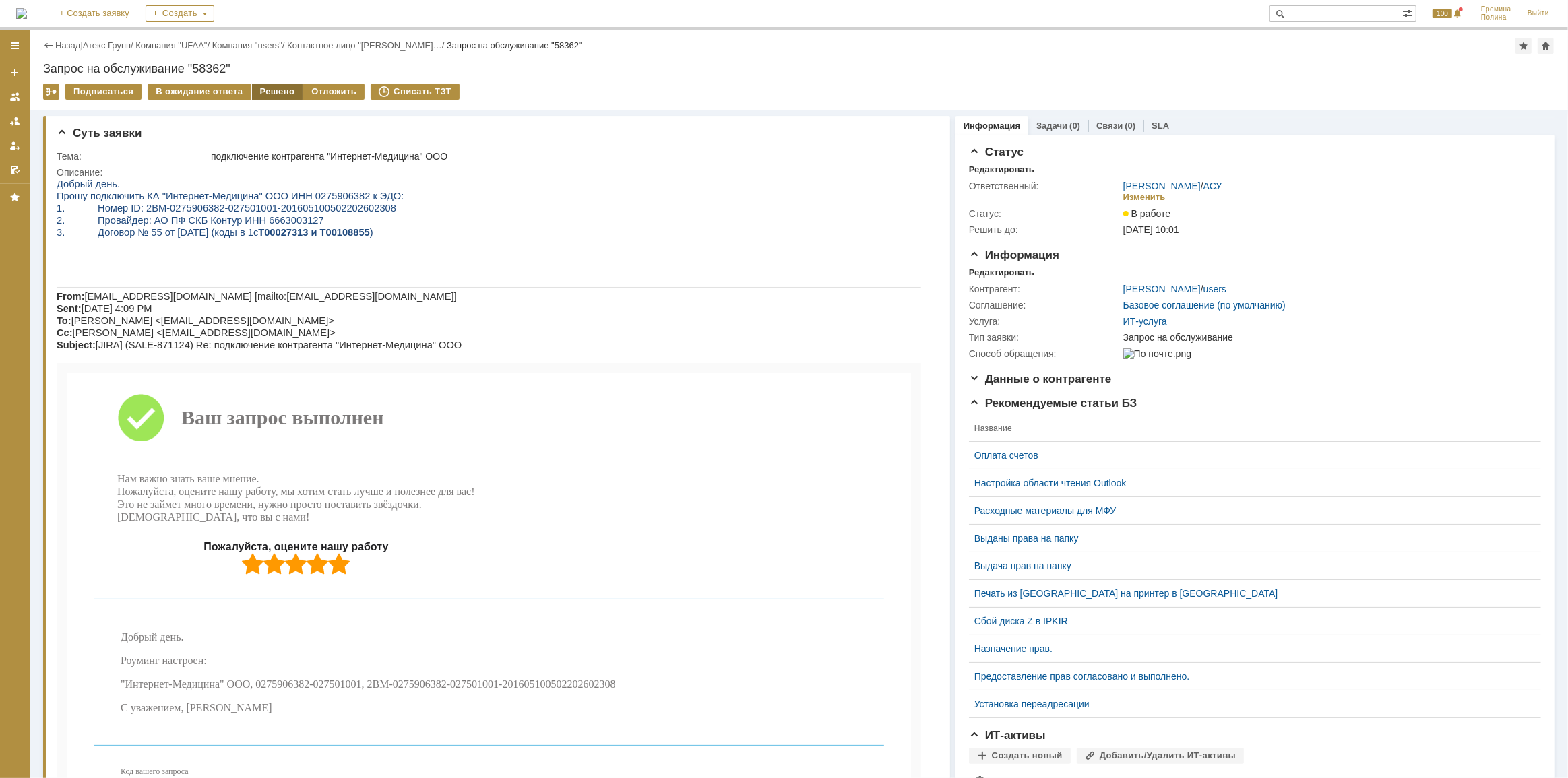
click at [259, 88] on div "Решено" at bounding box center [277, 91] width 52 height 16
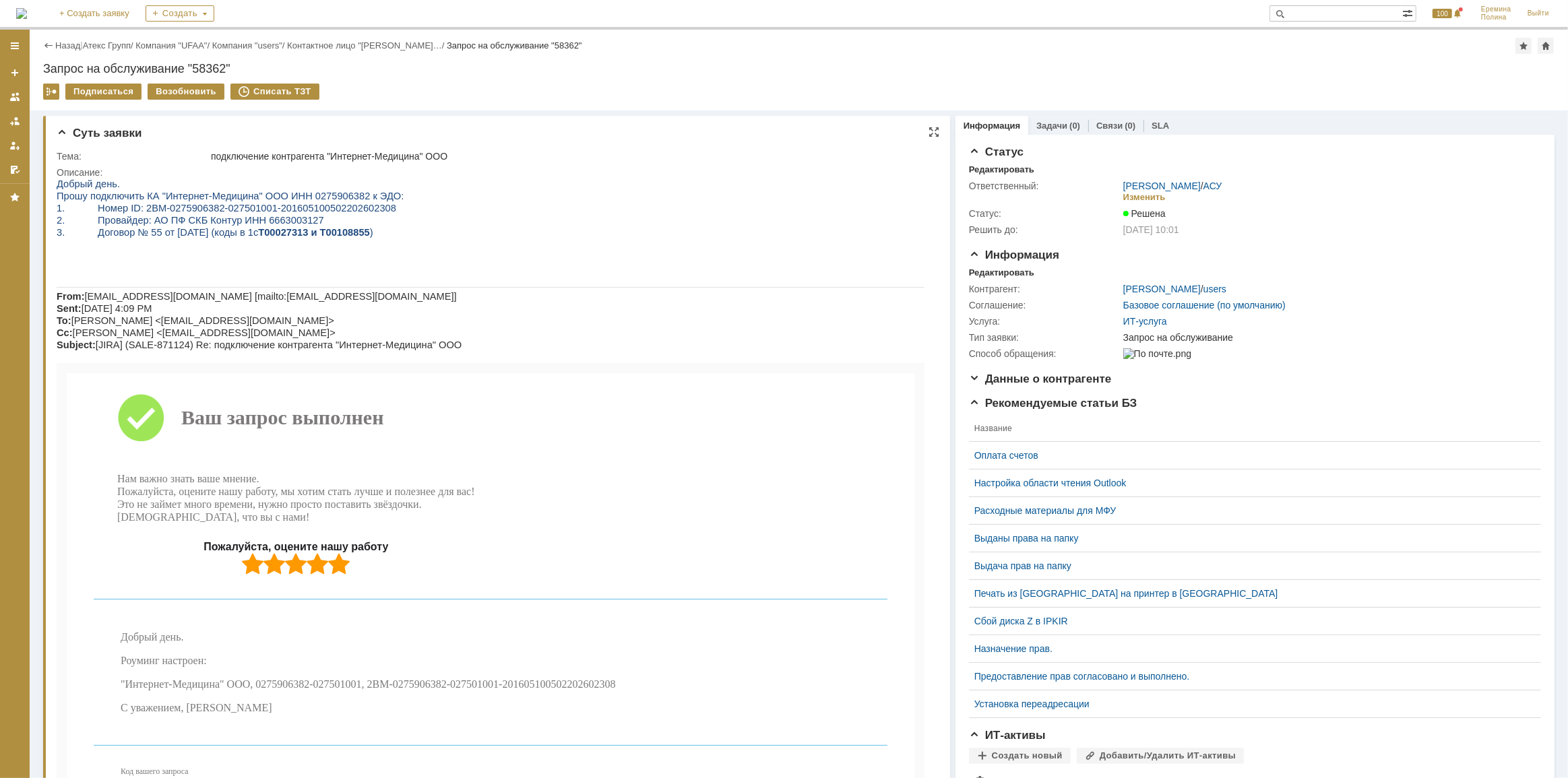
drag, startPoint x: 379, startPoint y: 266, endPoint x: 420, endPoint y: 266, distance: 41.0
click at [381, 266] on p at bounding box center [489, 268] width 868 height 12
click at [1212, 188] on link "АСУ" at bounding box center [1212, 186] width 19 height 11
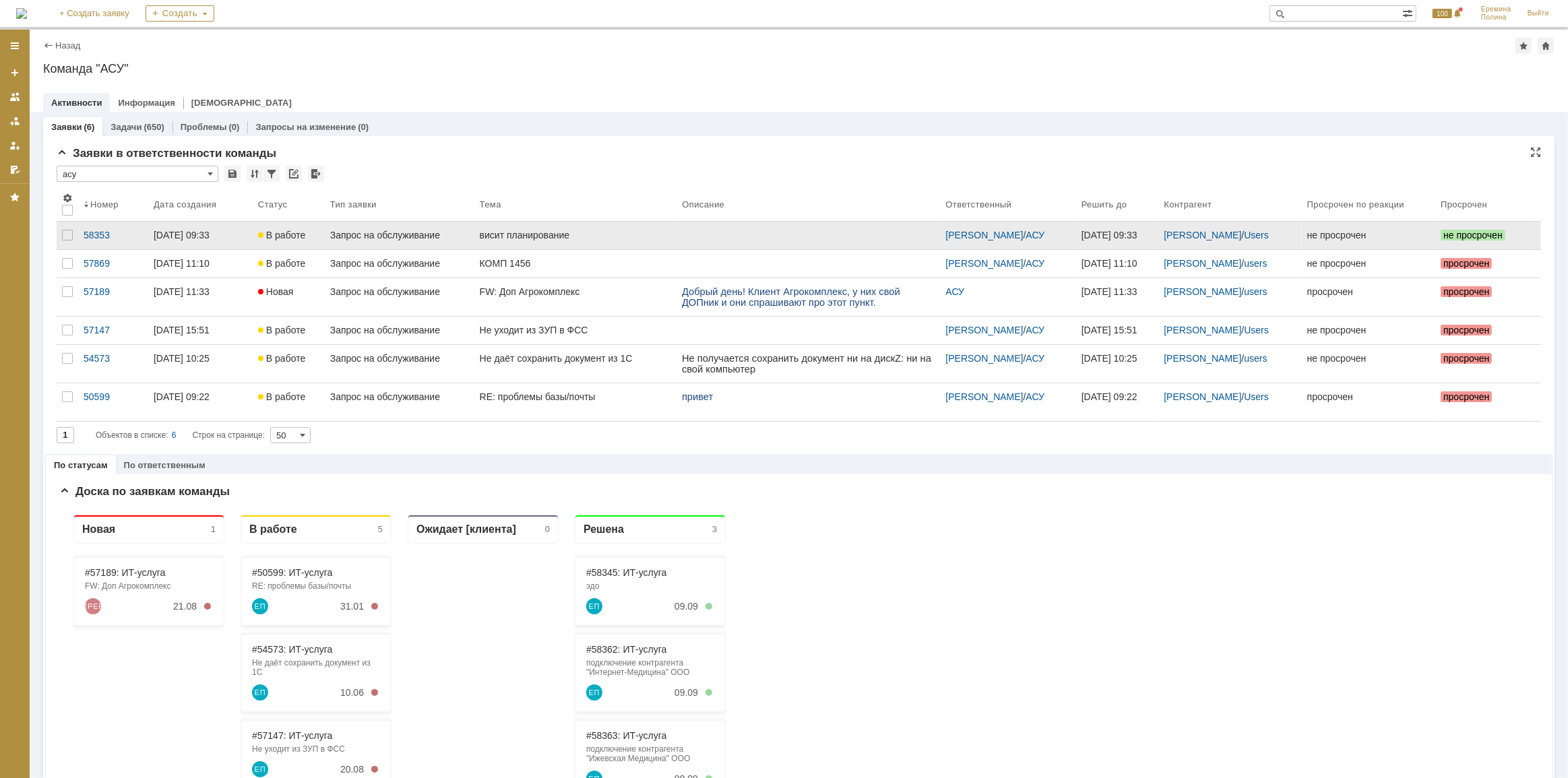
click at [573, 241] on link "висит планирование" at bounding box center [575, 235] width 203 height 28
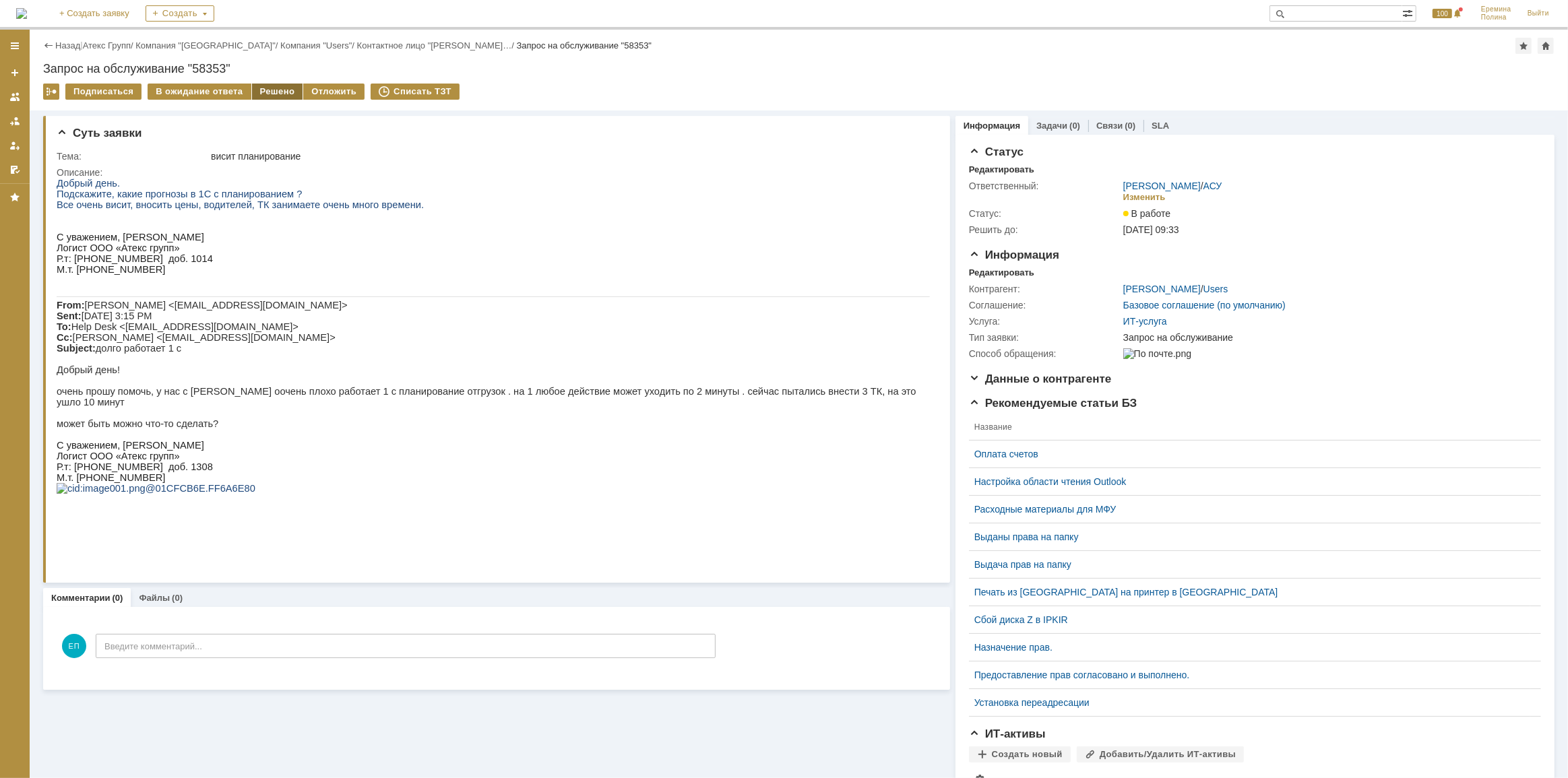
click at [260, 91] on div "Решено" at bounding box center [277, 91] width 52 height 16
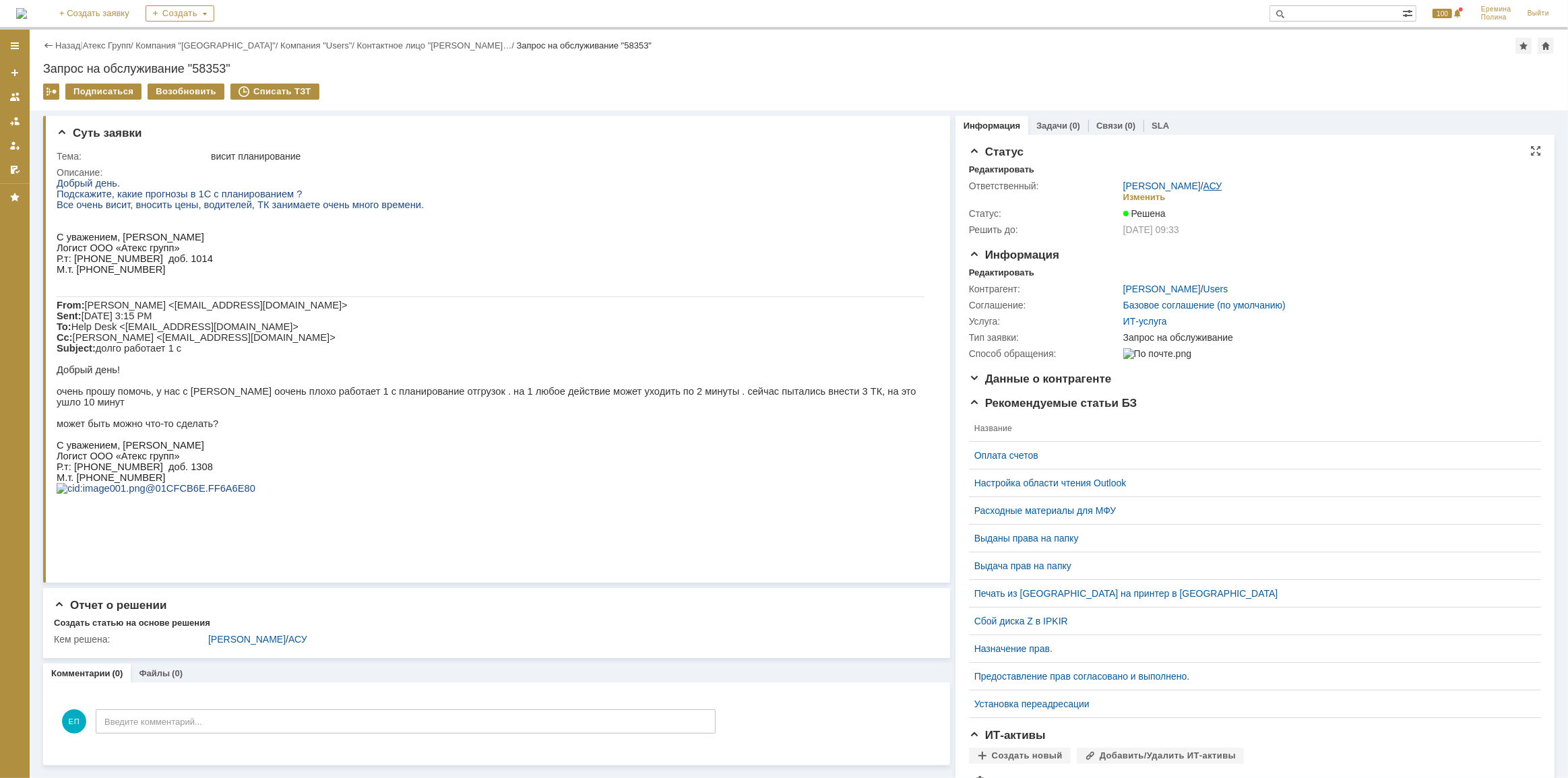
click at [1203, 182] on link "АСУ" at bounding box center [1212, 186] width 19 height 11
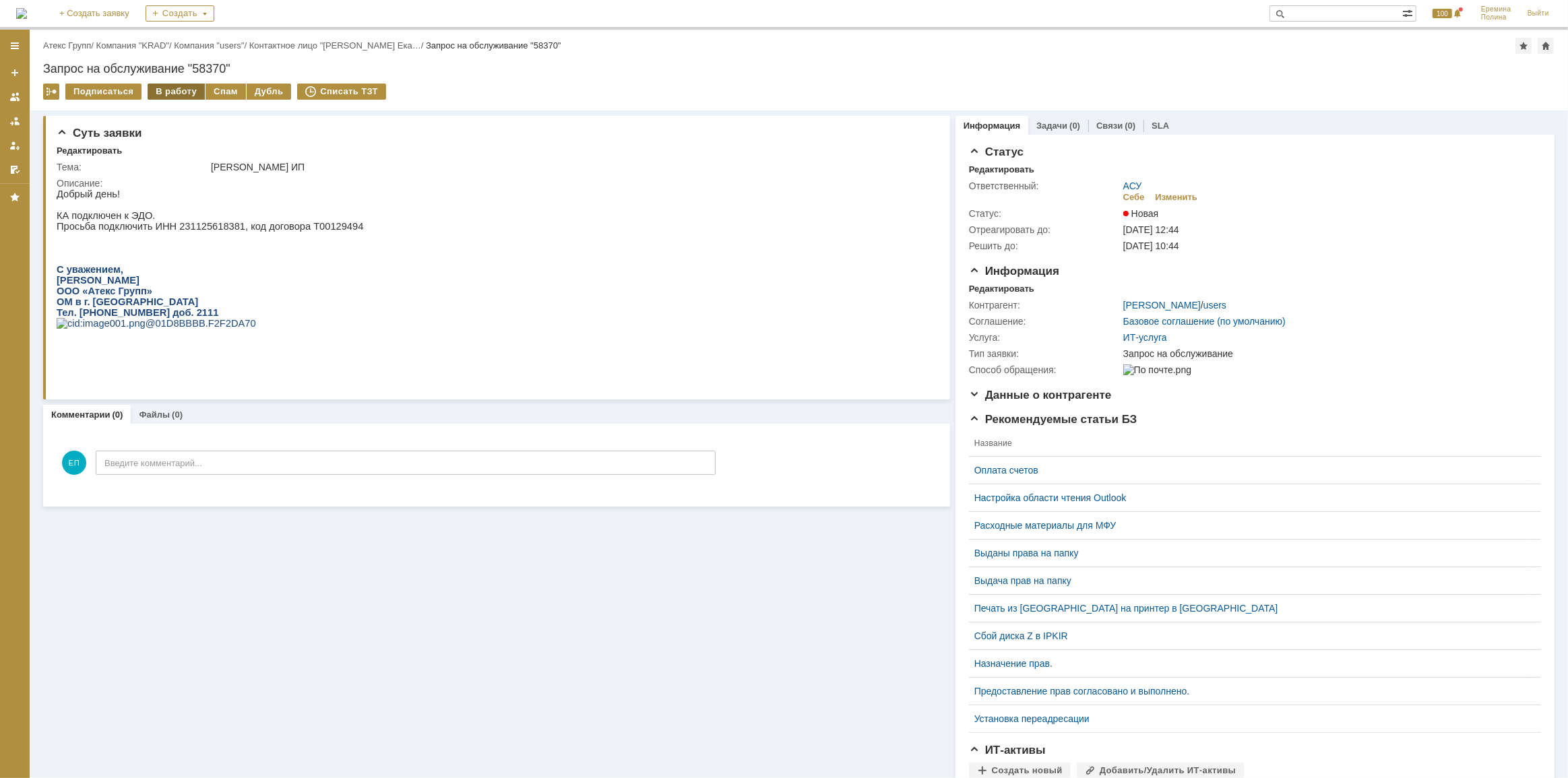
click at [167, 90] on div "В работу" at bounding box center [177, 91] width 57 height 16
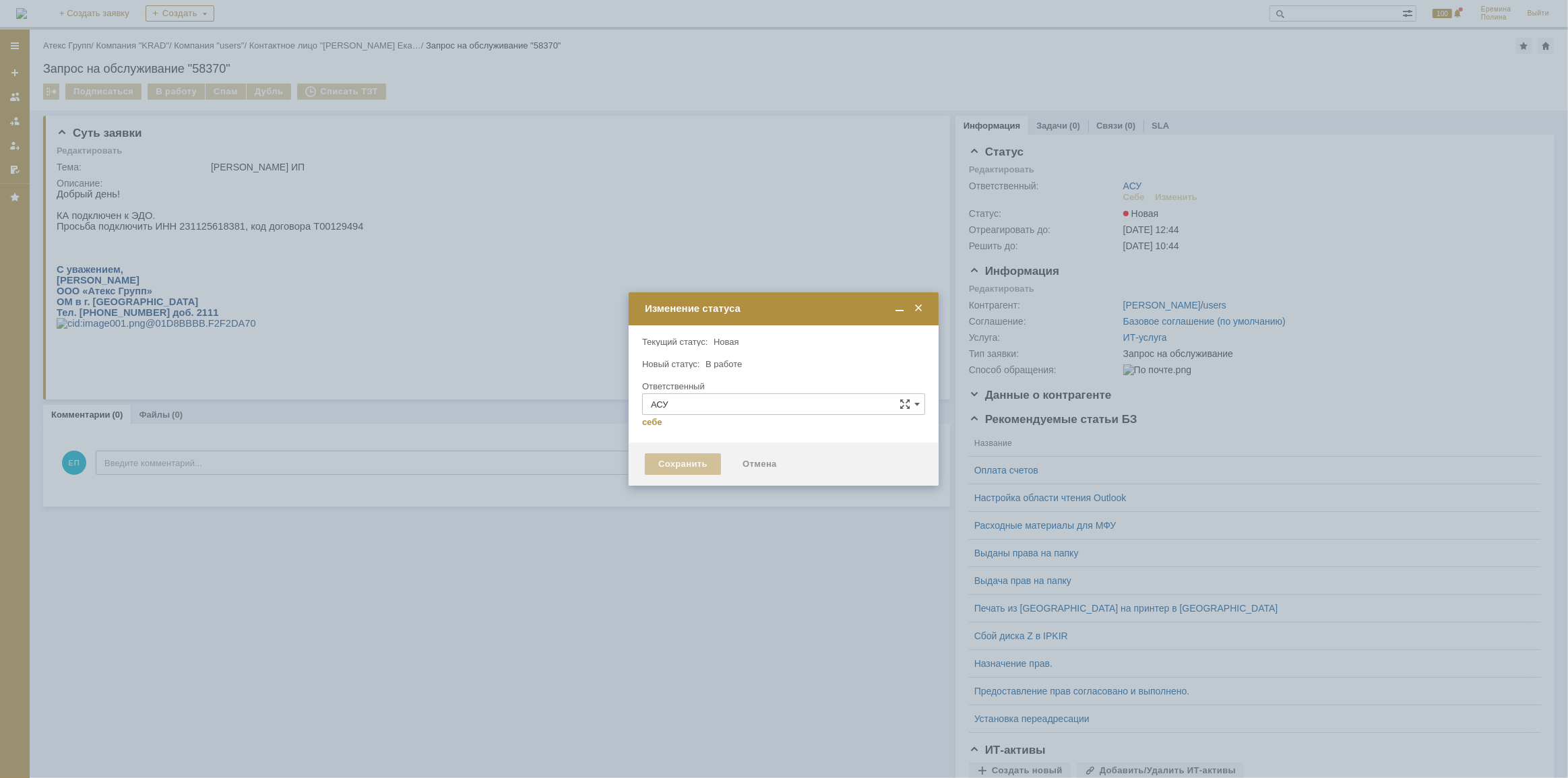
type input "[PERSON_NAME]"
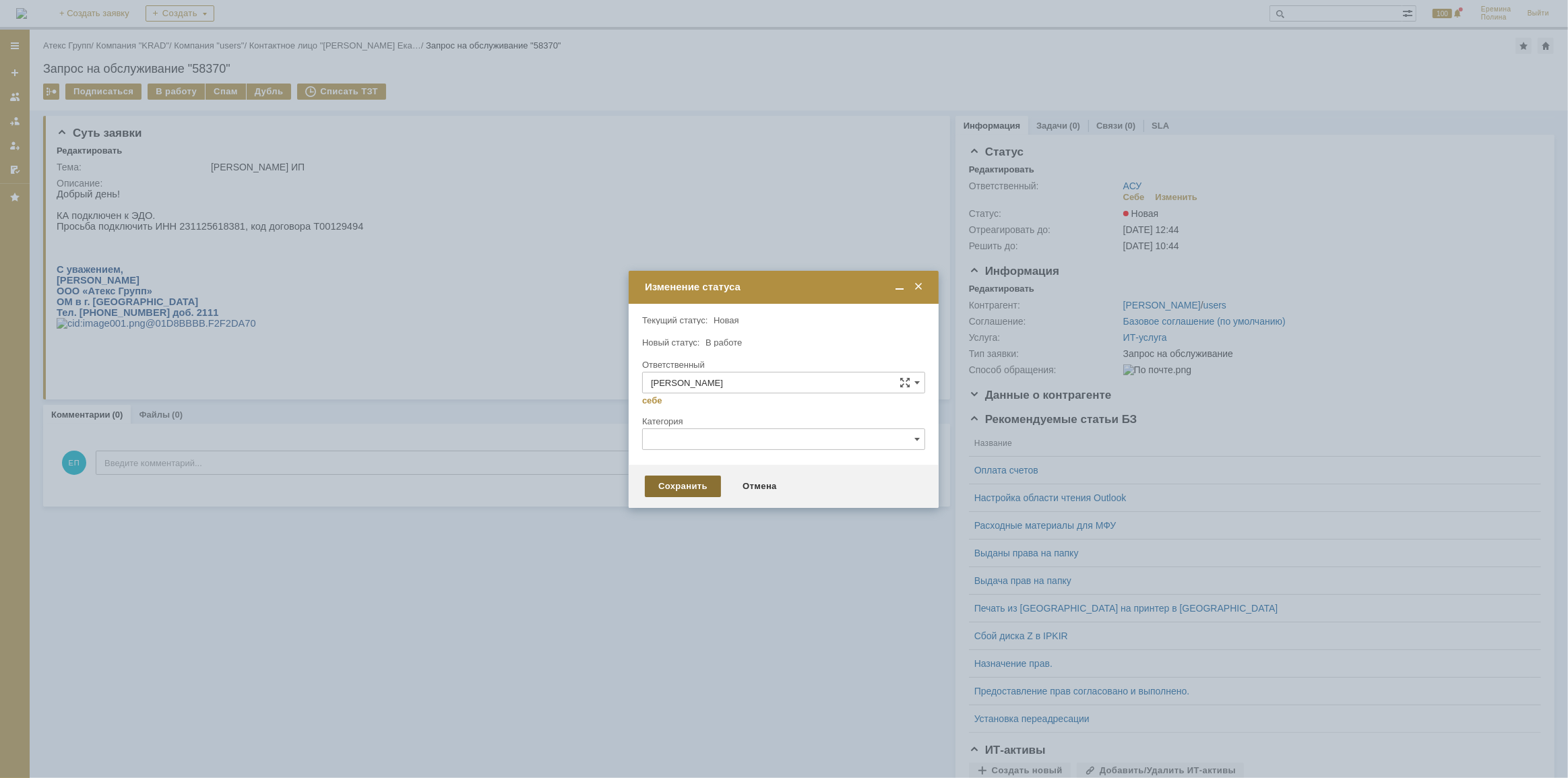
click at [696, 492] on div "Сохранить" at bounding box center [683, 487] width 76 height 22
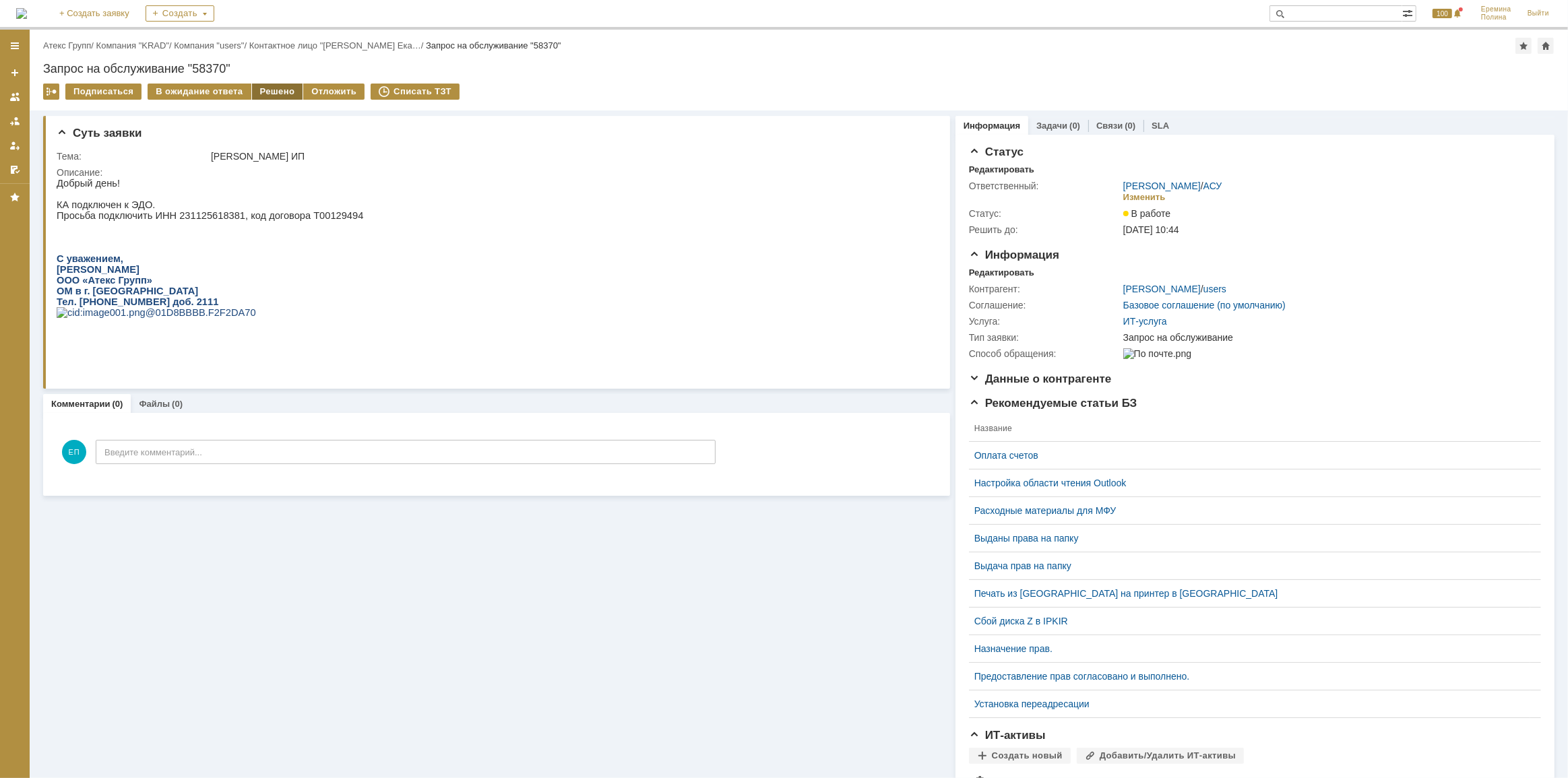
click at [272, 95] on div "Решено" at bounding box center [277, 91] width 52 height 16
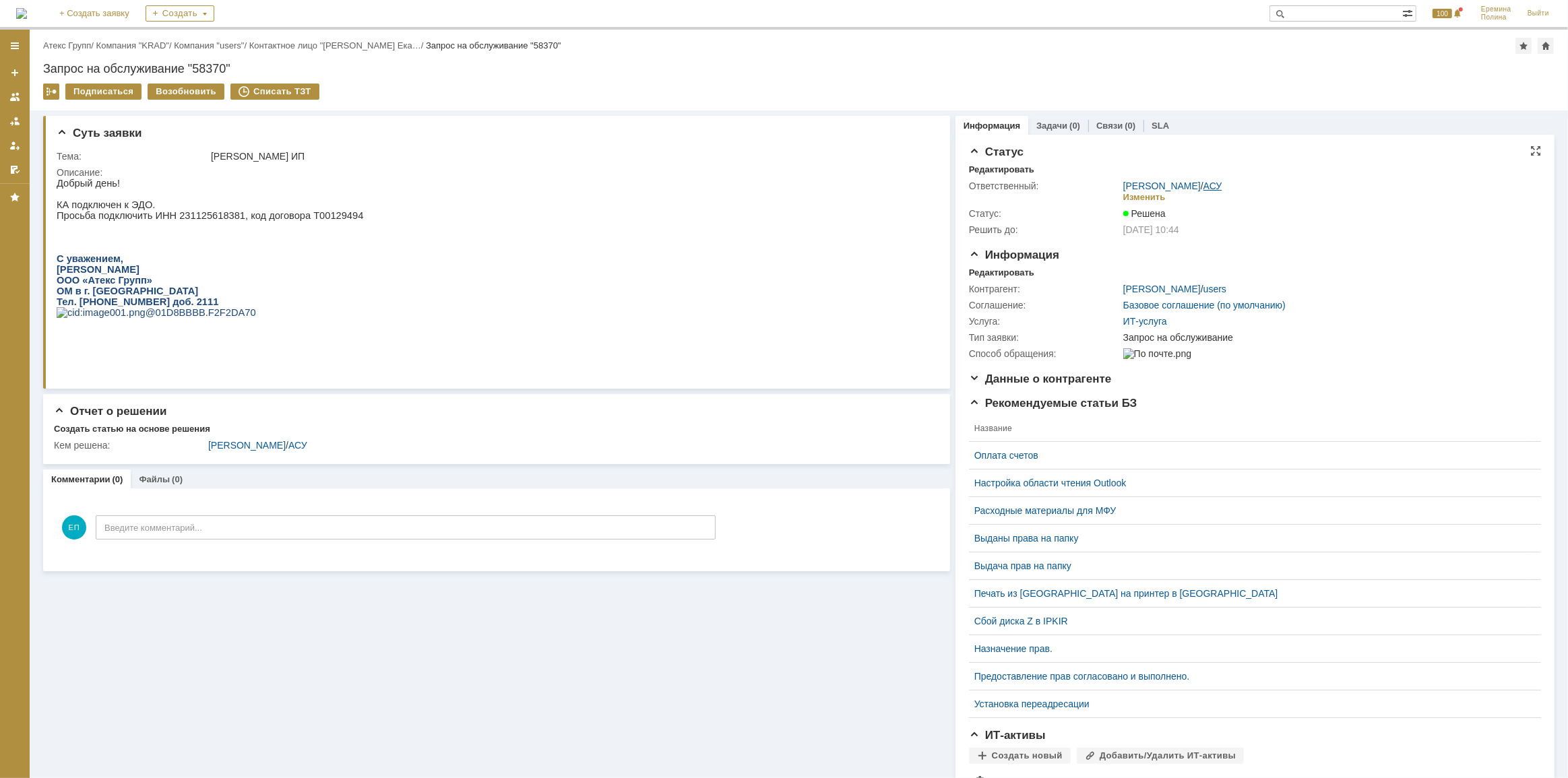
click at [1211, 185] on link "АСУ" at bounding box center [1212, 186] width 19 height 11
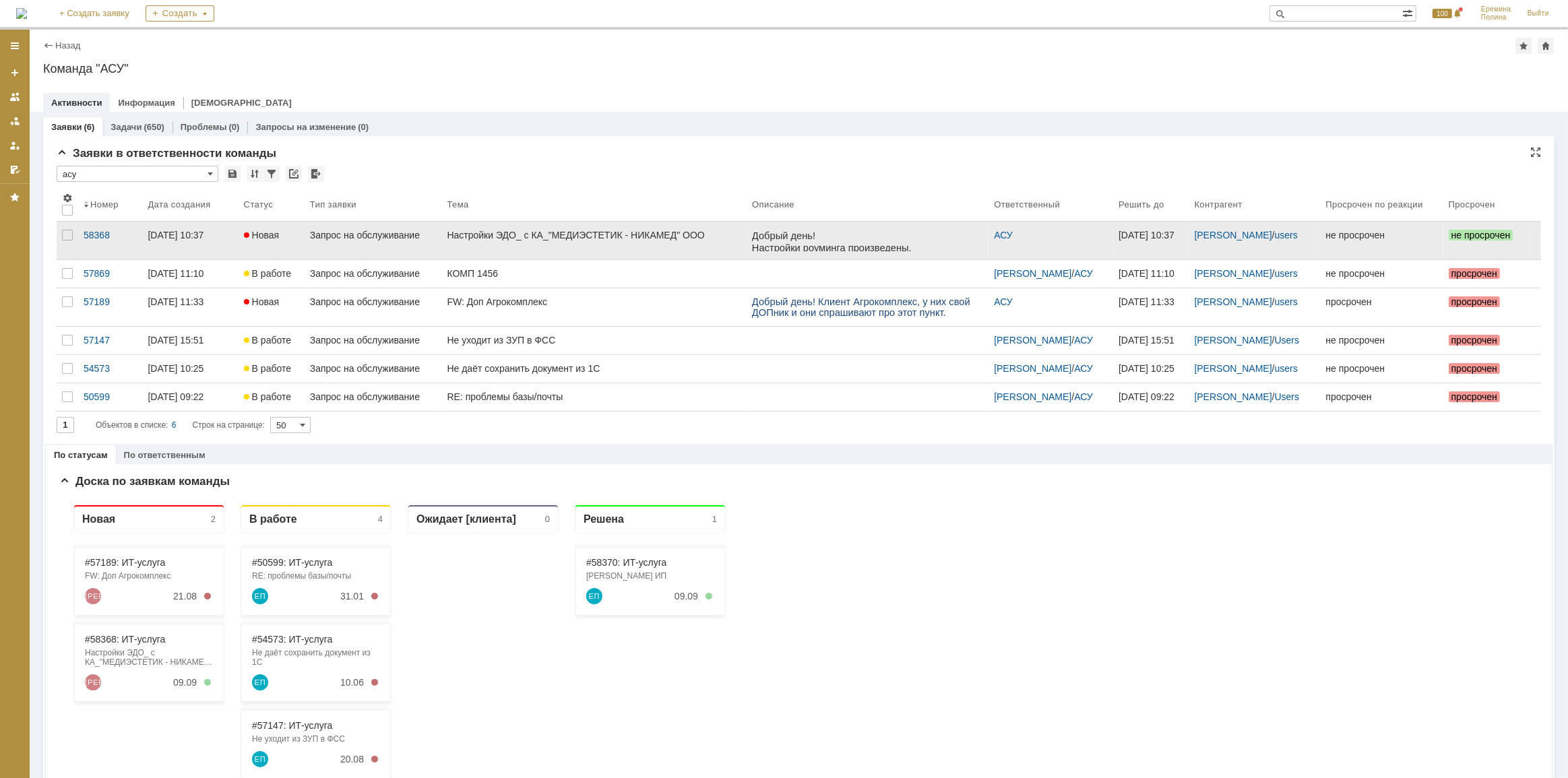
click at [678, 236] on div "Настройки ЭДО_ с КА_"МЕДИЭСТЕТИК - НИКАМЕД" ООО" at bounding box center [594, 235] width 295 height 11
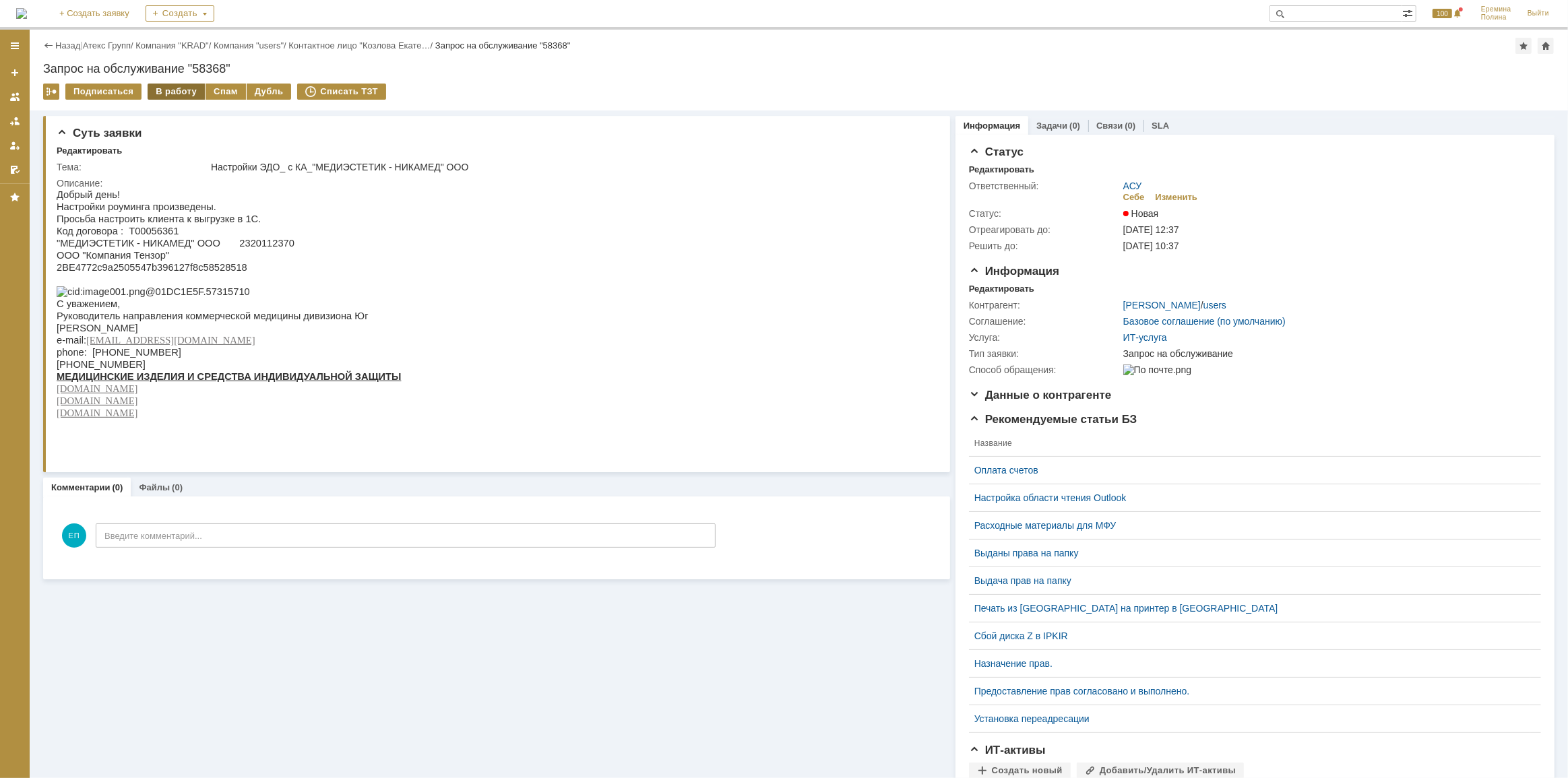
click at [180, 88] on div "В работу" at bounding box center [177, 91] width 57 height 16
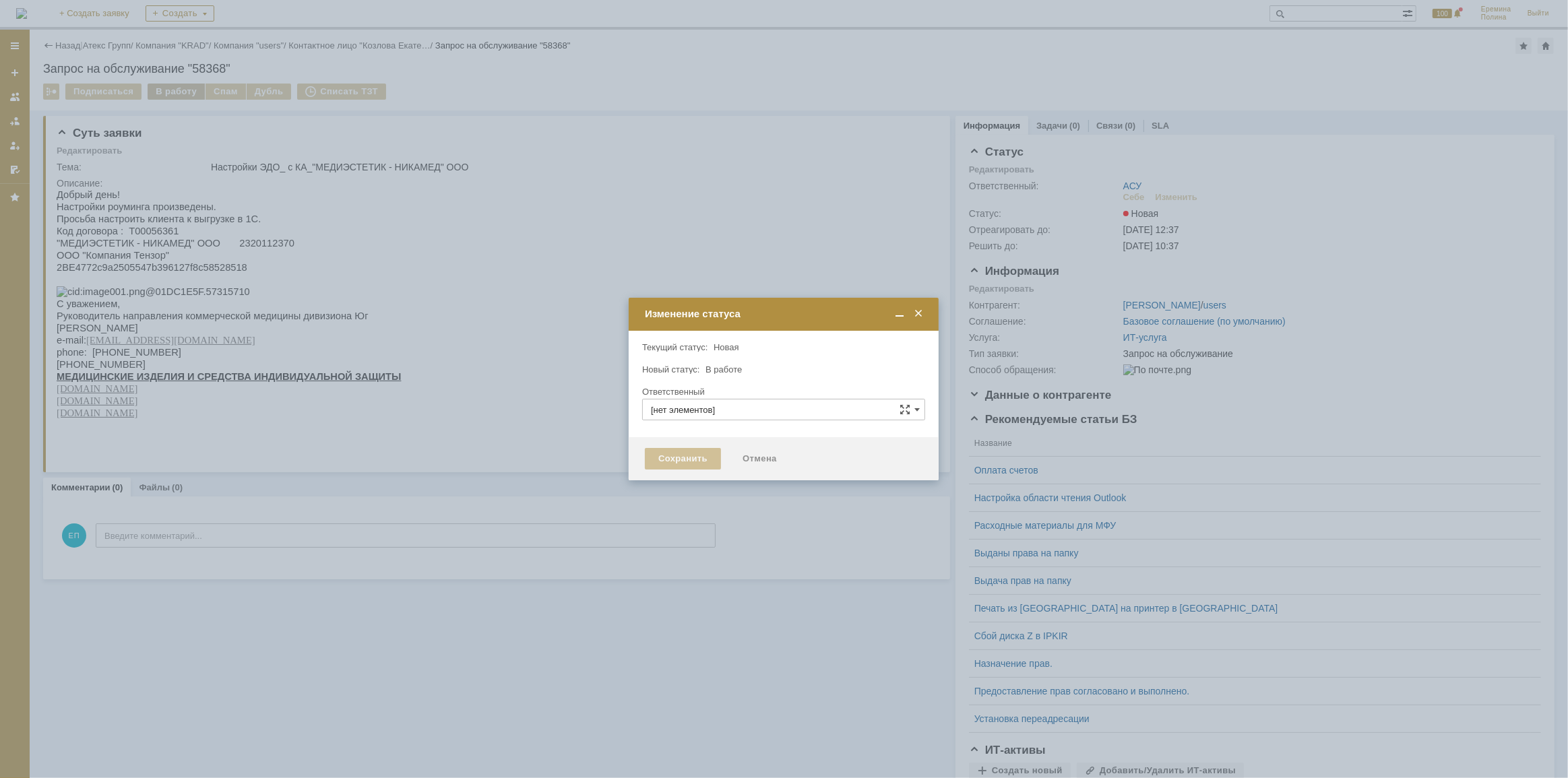
type input "АСУ"
type input "[PERSON_NAME]"
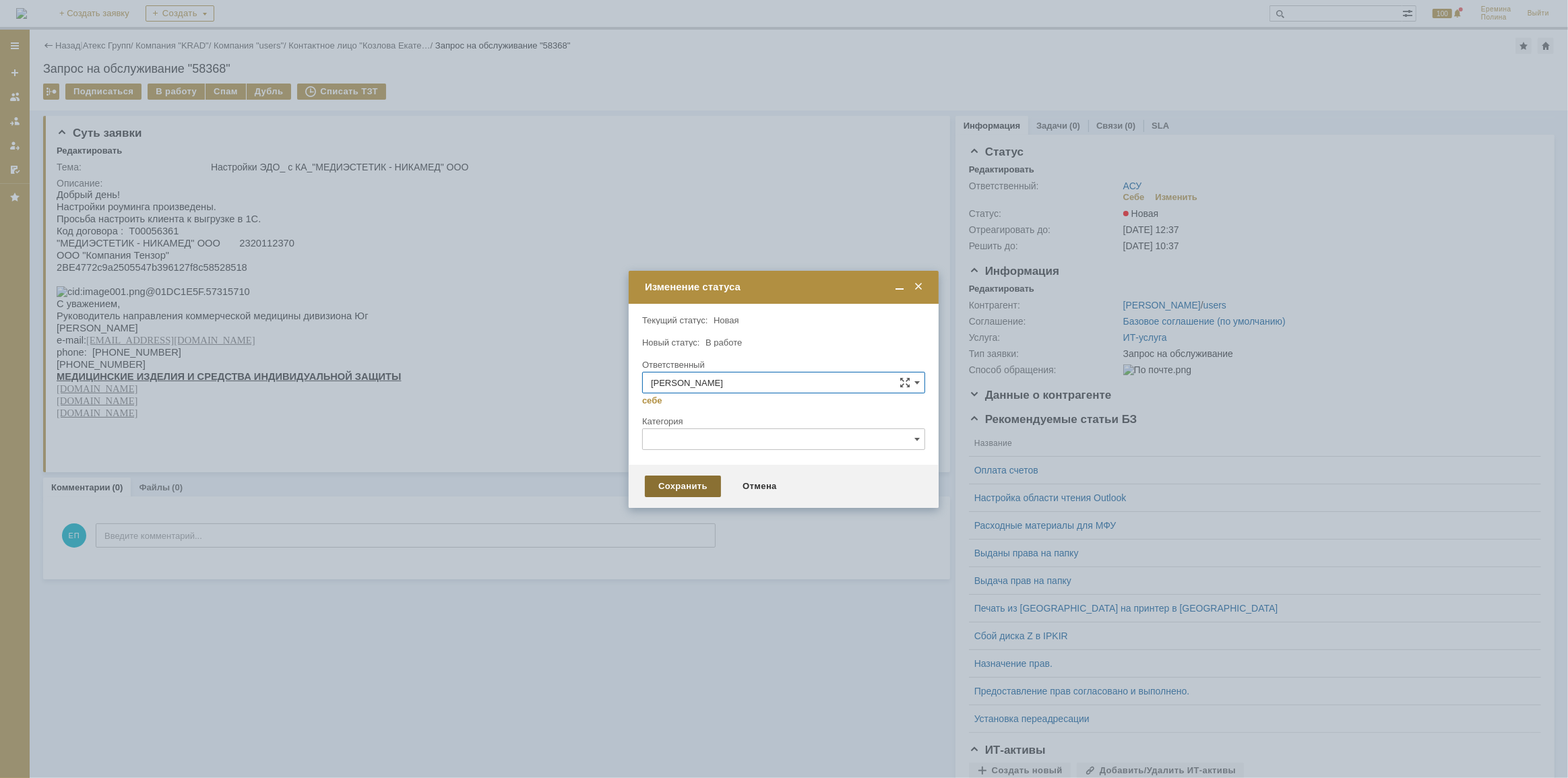
click at [664, 481] on div "Сохранить" at bounding box center [683, 487] width 76 height 22
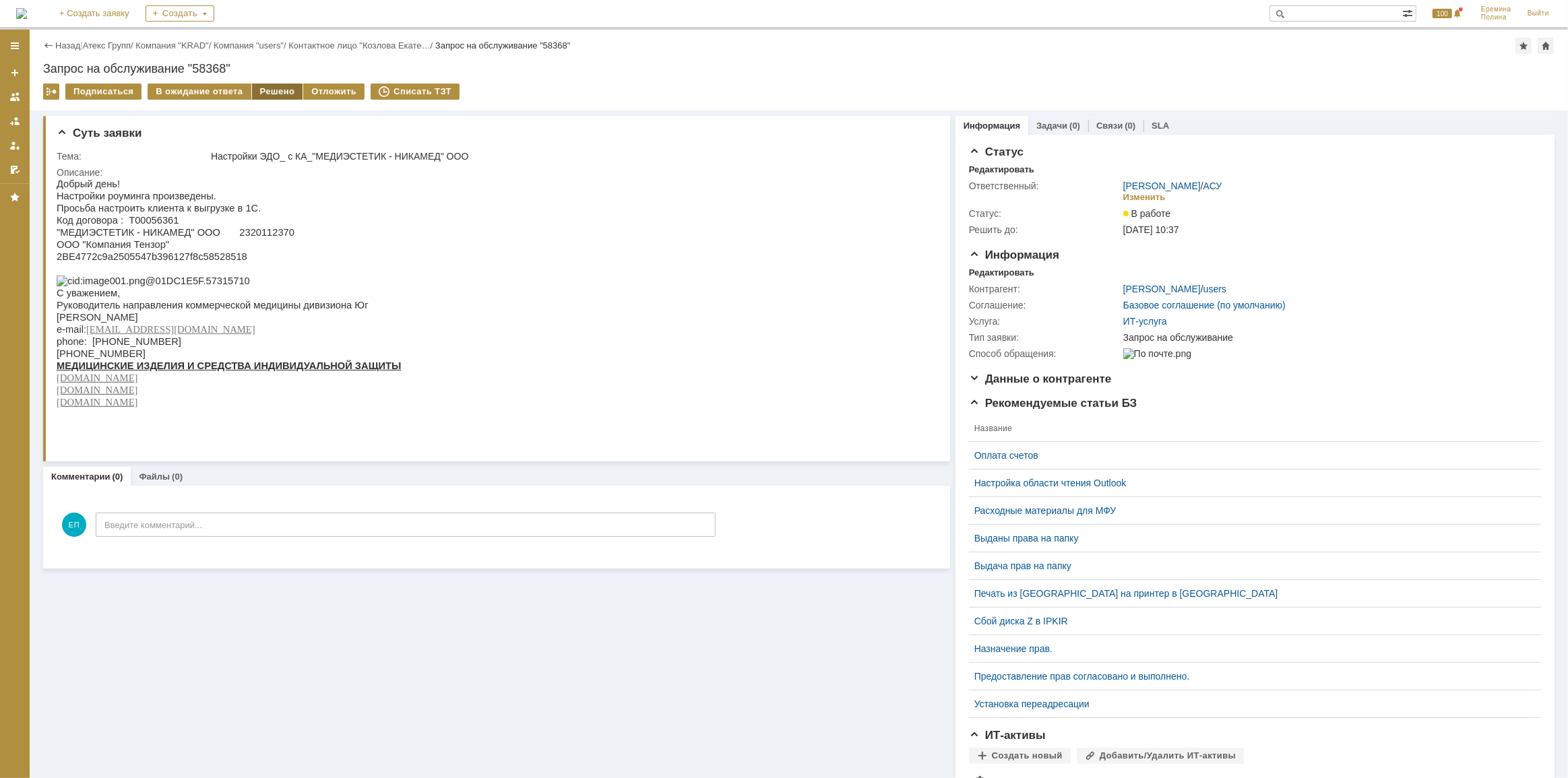
click at [268, 88] on div "Решено" at bounding box center [277, 91] width 52 height 16
